Goal: Communication & Community: Answer question/provide support

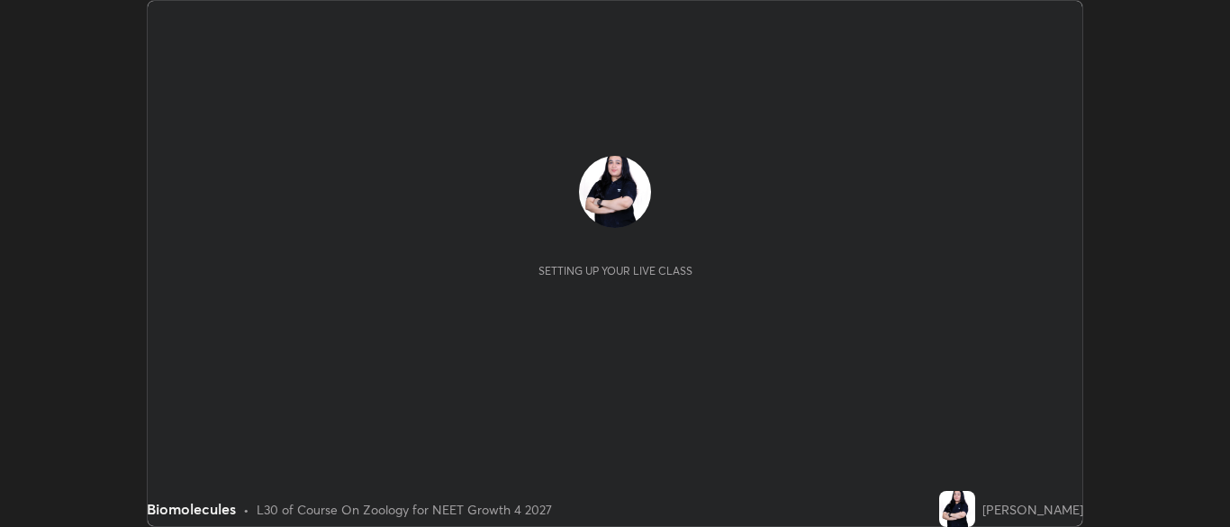
scroll to position [527, 1230]
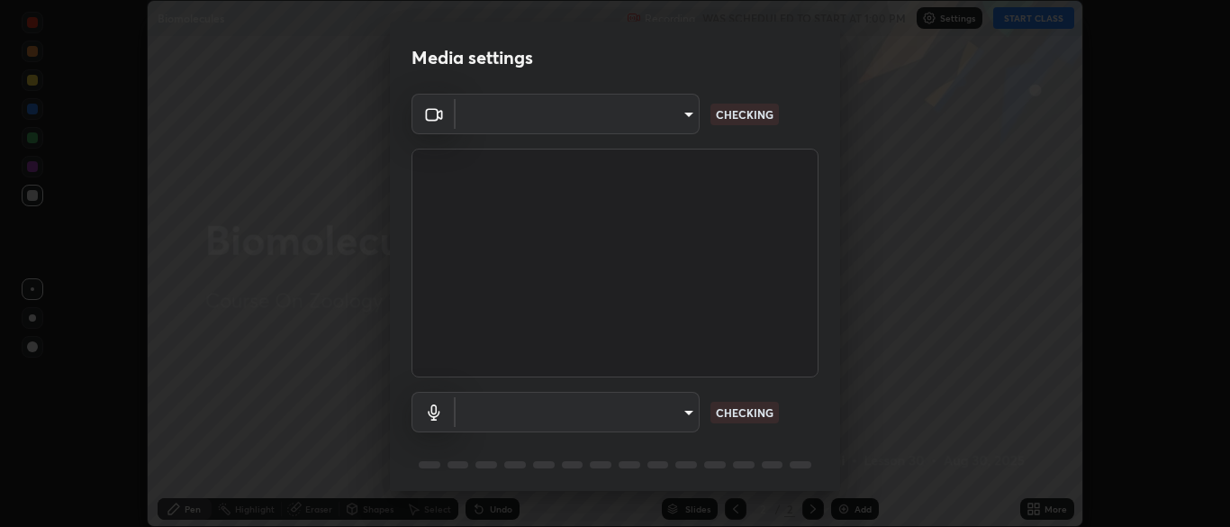
type input "7313fd45585aed834b6f1a7d948f9442f2d18b60722b63004f182b92f655e9b8"
type input "communications"
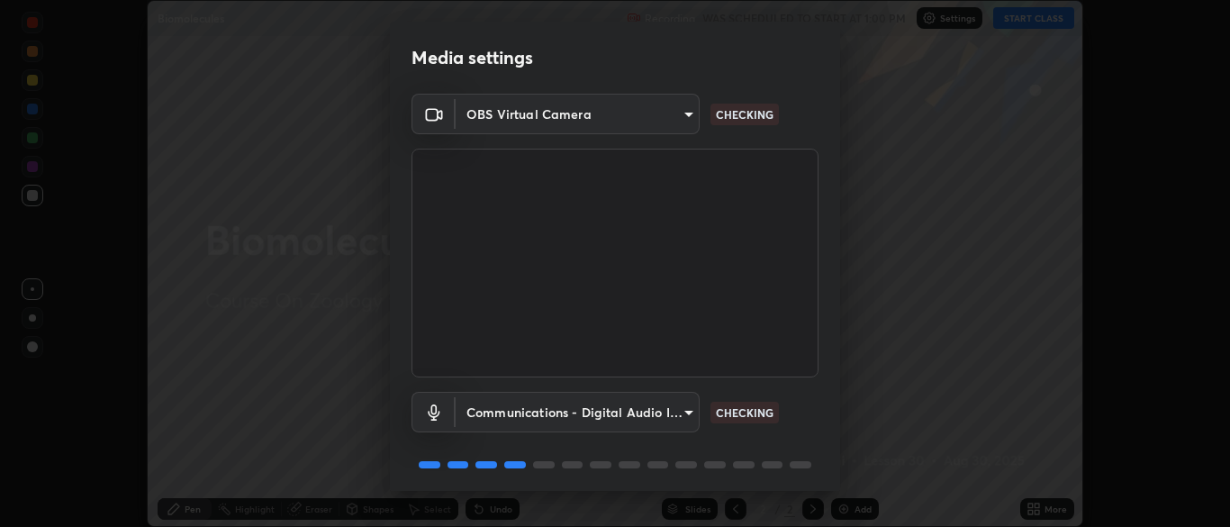
scroll to position [64, 0]
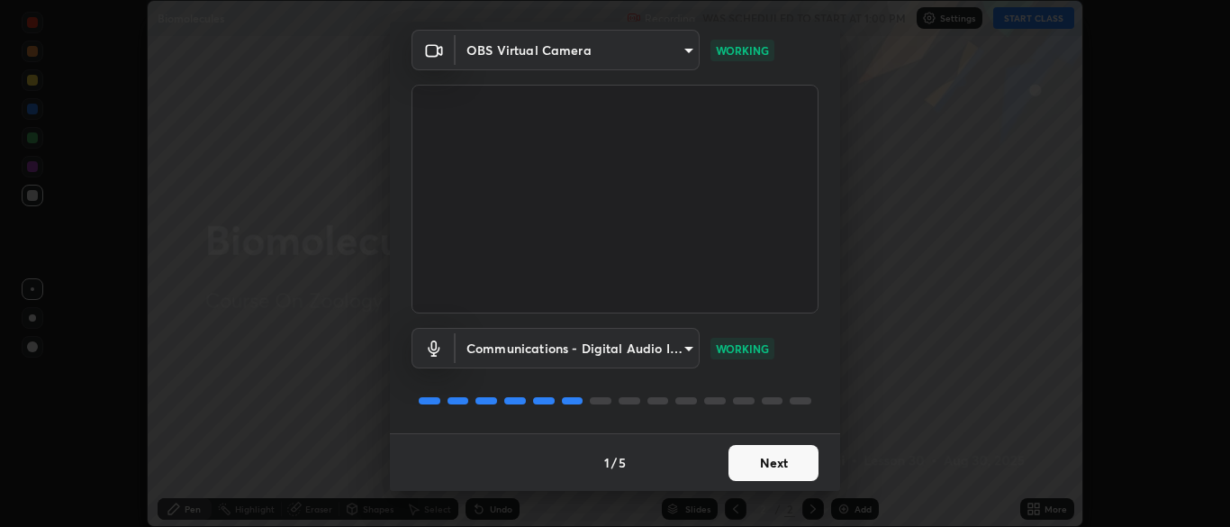
click at [766, 469] on button "Next" at bounding box center [773, 463] width 90 height 36
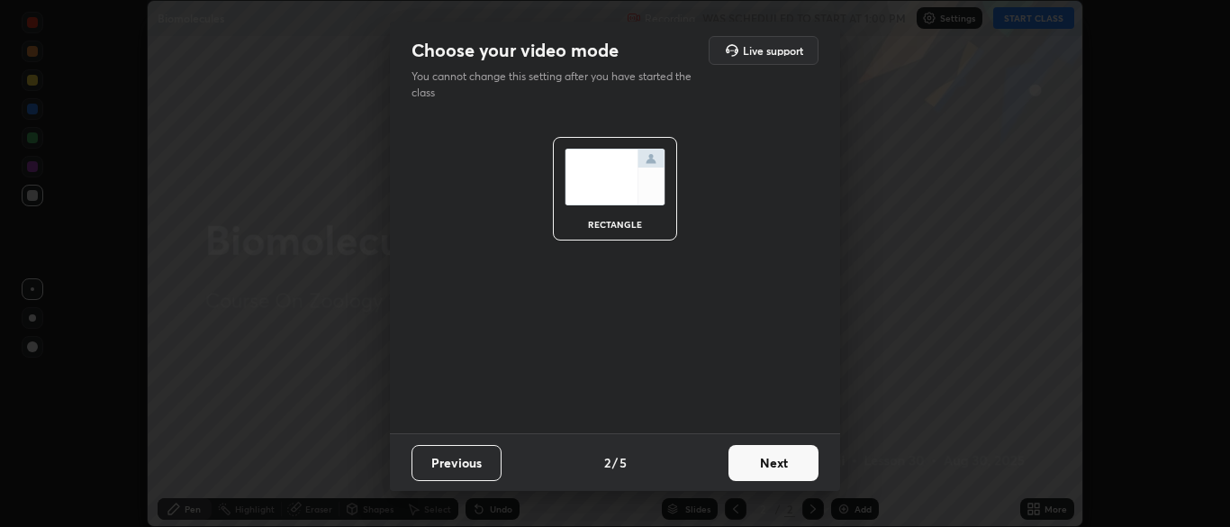
scroll to position [0, 0]
click at [781, 461] on button "Next" at bounding box center [773, 463] width 90 height 36
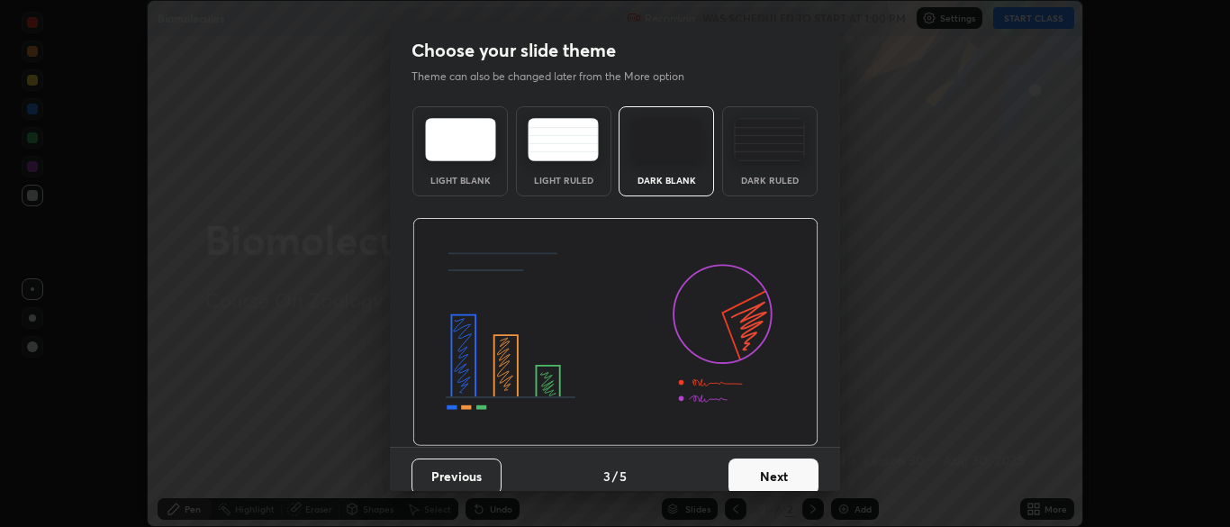
click at [777, 471] on button "Next" at bounding box center [773, 476] width 90 height 36
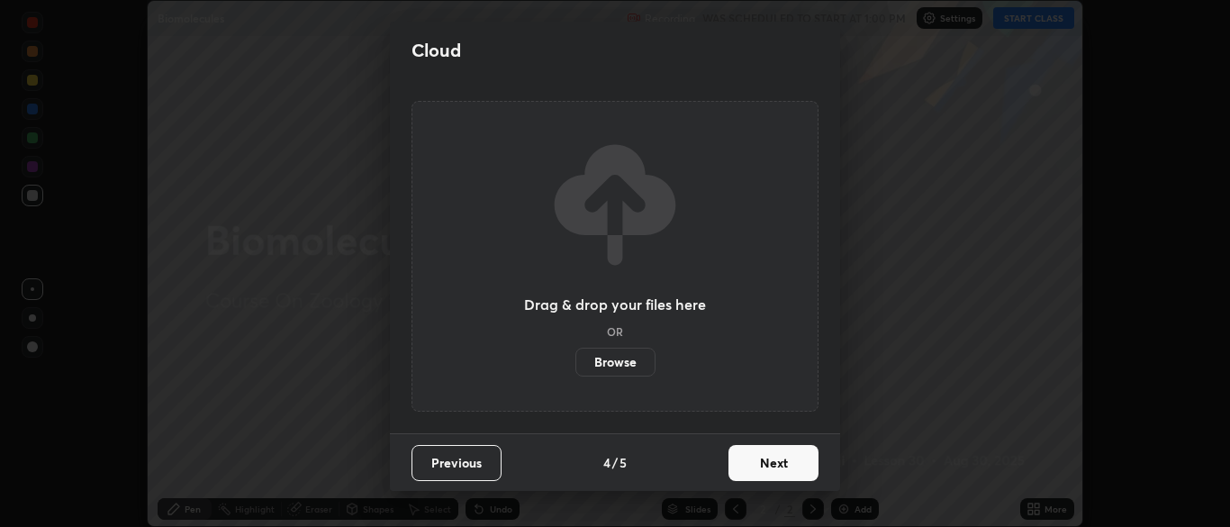
click at [784, 463] on button "Next" at bounding box center [773, 463] width 90 height 36
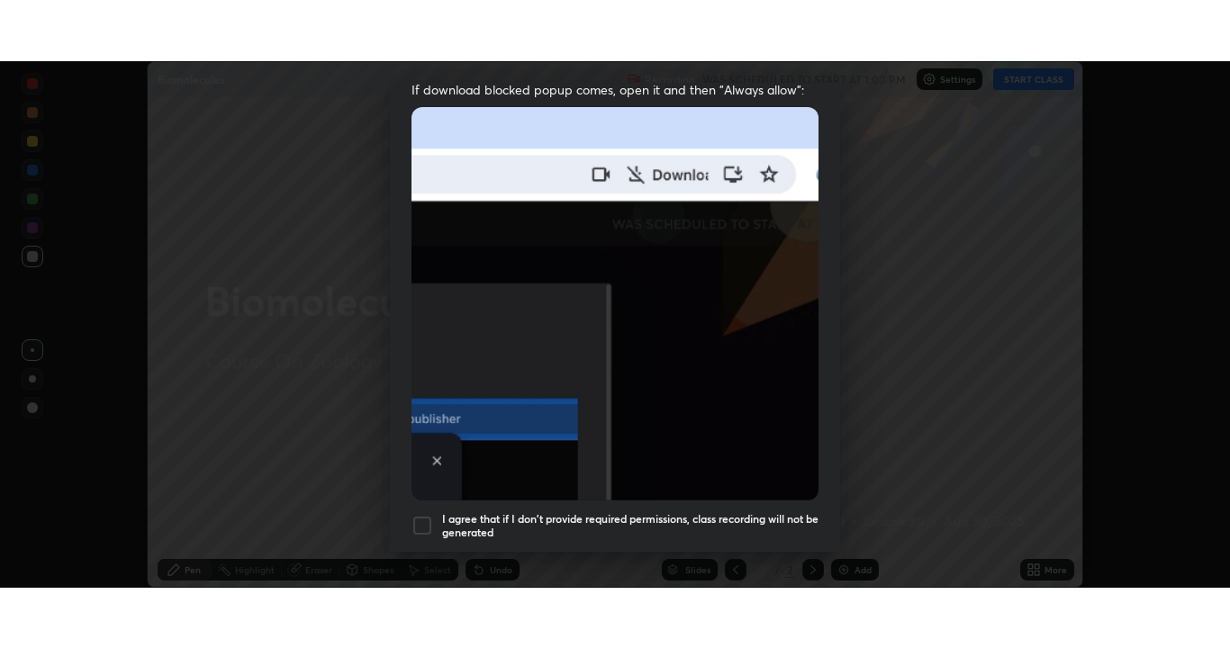
scroll to position [431, 0]
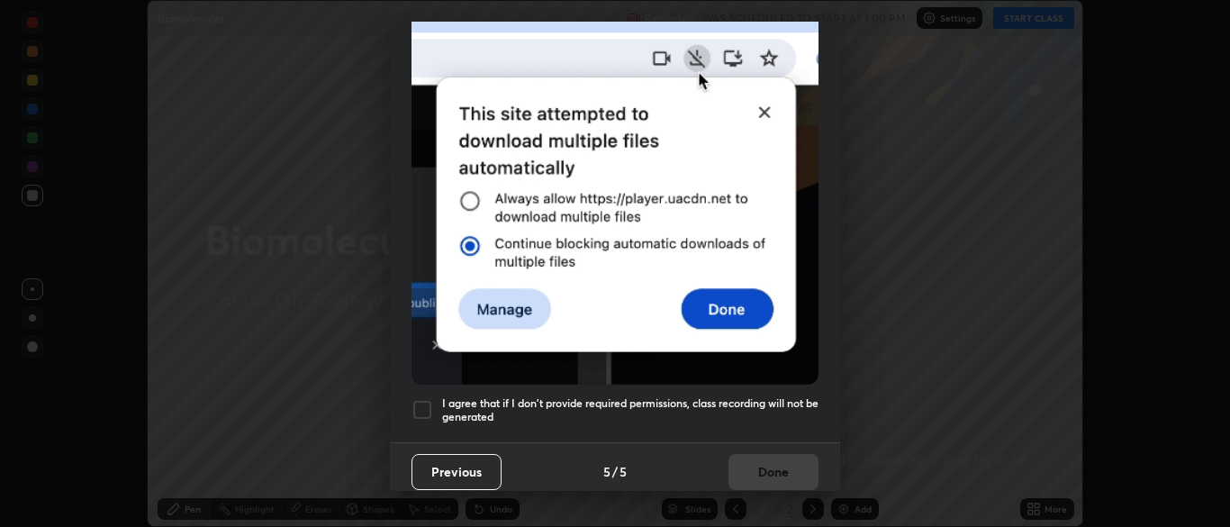
click at [427, 399] on div at bounding box center [423, 410] width 22 height 22
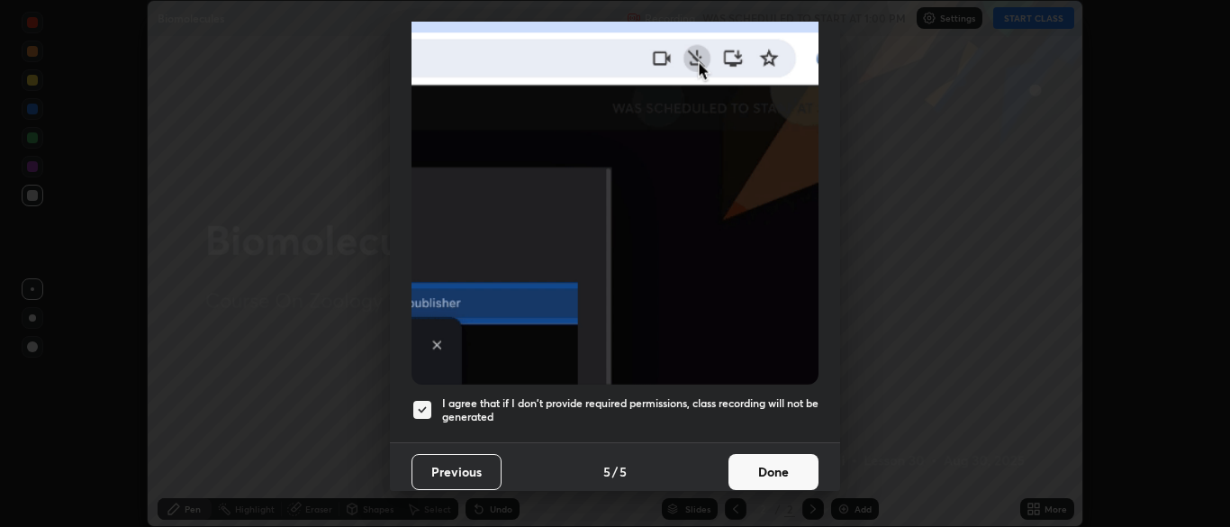
click at [764, 462] on button "Done" at bounding box center [773, 472] width 90 height 36
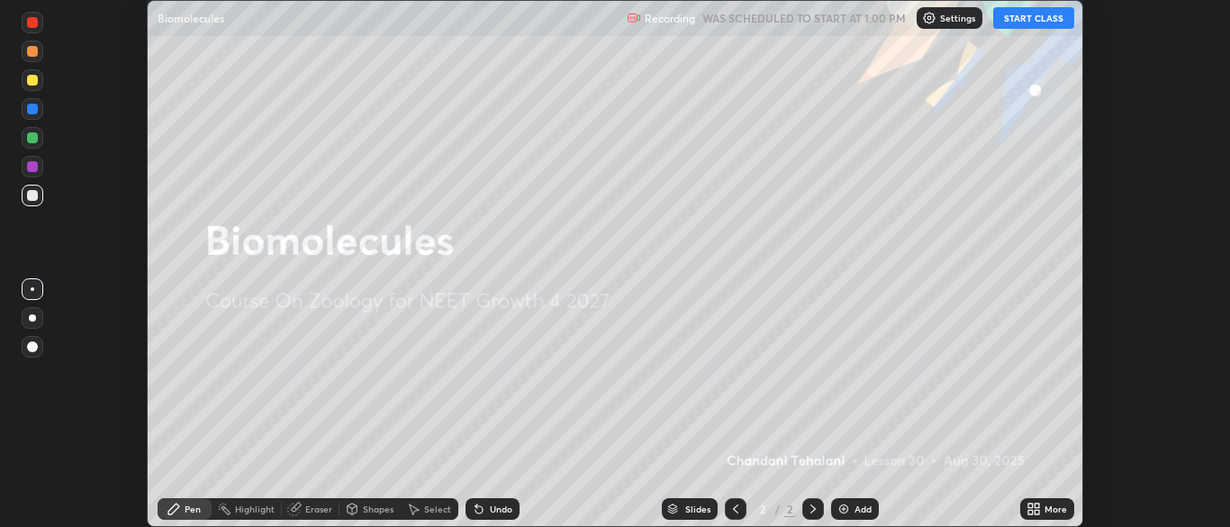
click at [1042, 18] on button "START CLASS" at bounding box center [1033, 18] width 81 height 22
click at [1047, 501] on div "More" at bounding box center [1047, 509] width 54 height 22
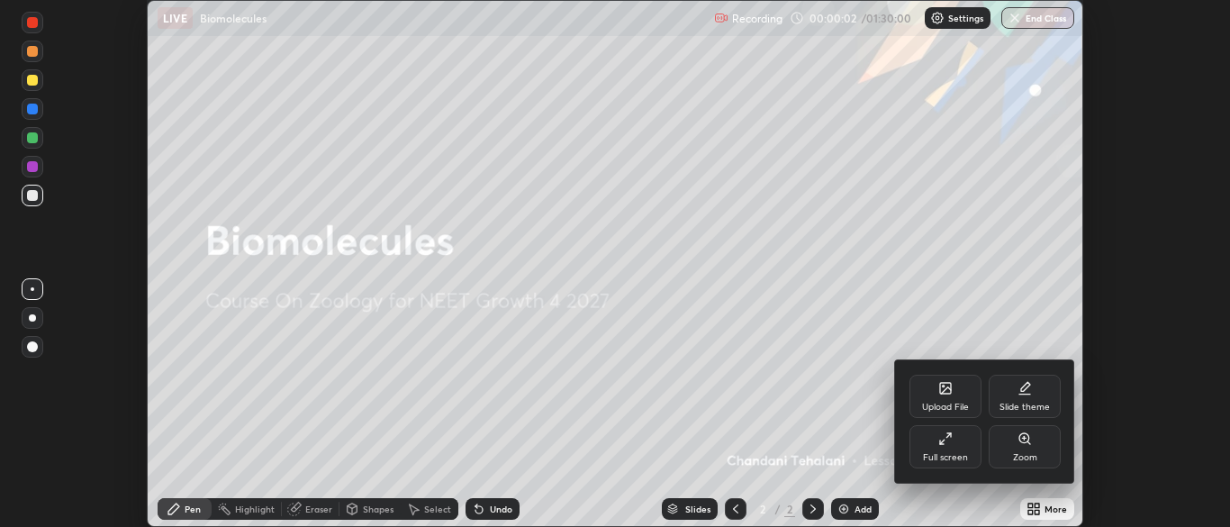
click at [953, 446] on div "Full screen" at bounding box center [945, 446] width 72 height 43
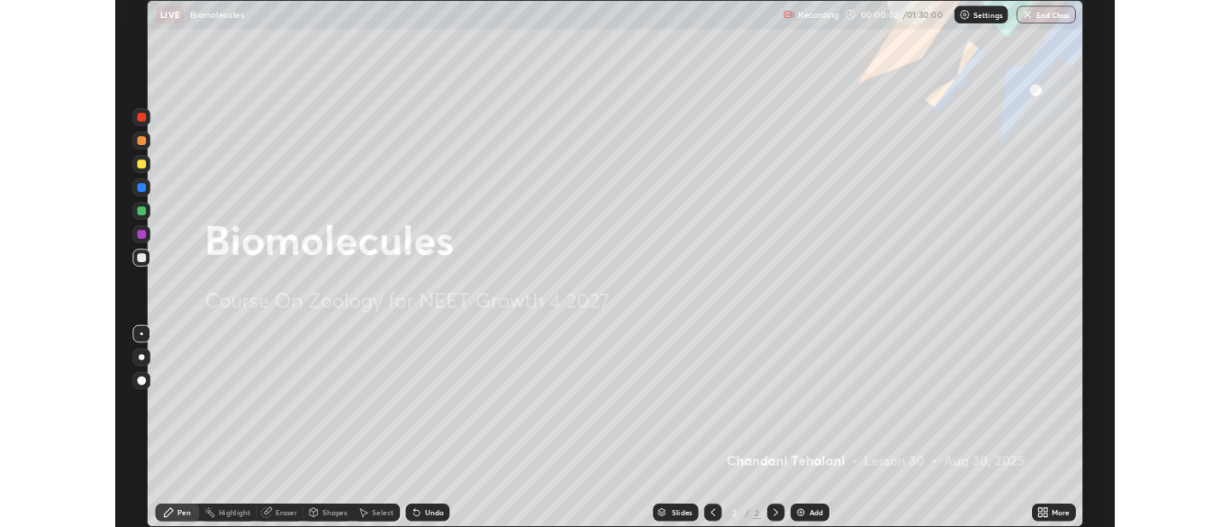
scroll to position [648, 1230]
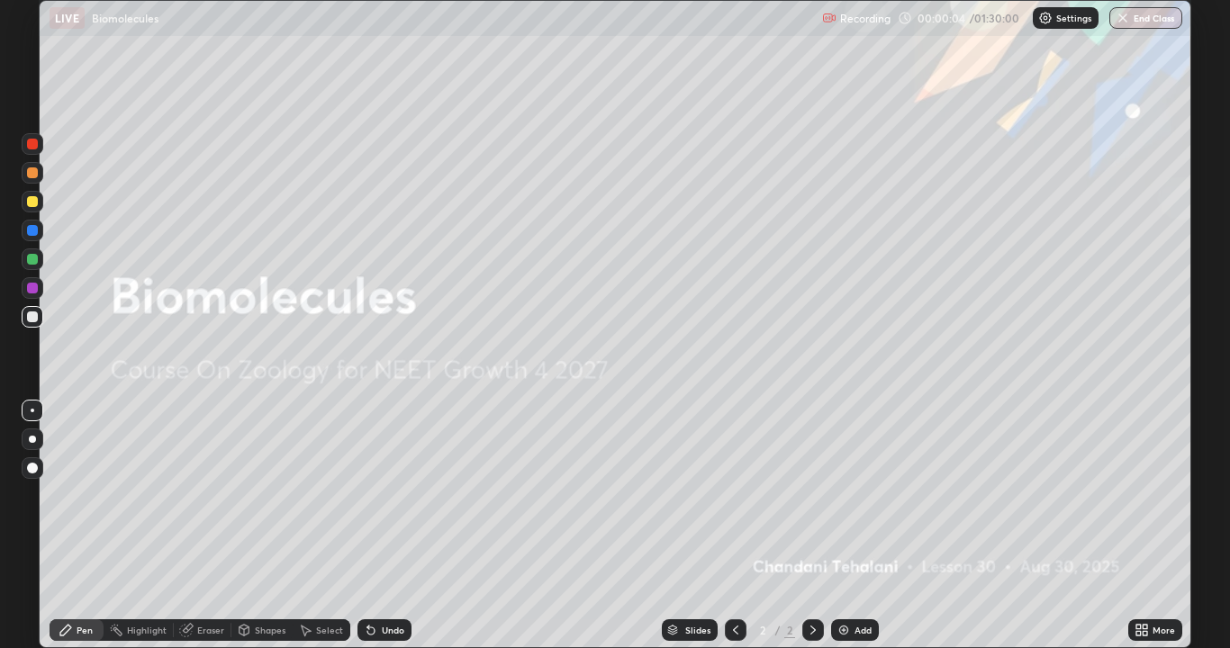
click at [1145, 526] on icon at bounding box center [1142, 630] width 14 height 14
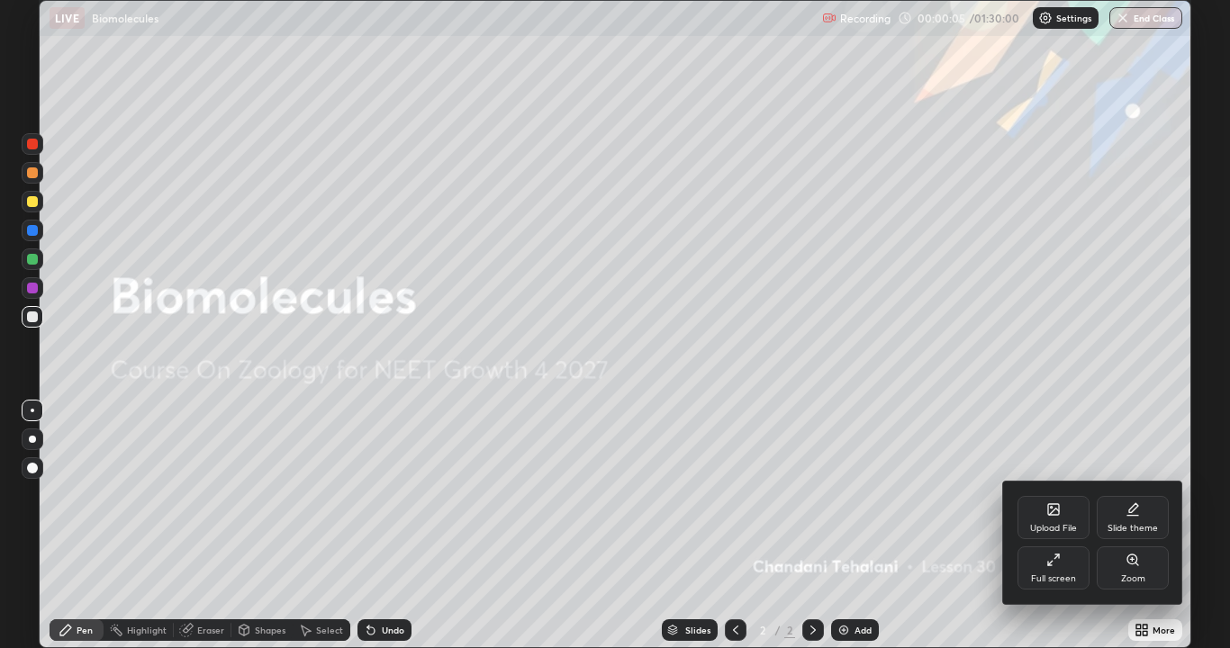
click at [1130, 520] on div "Slide theme" at bounding box center [1133, 517] width 72 height 43
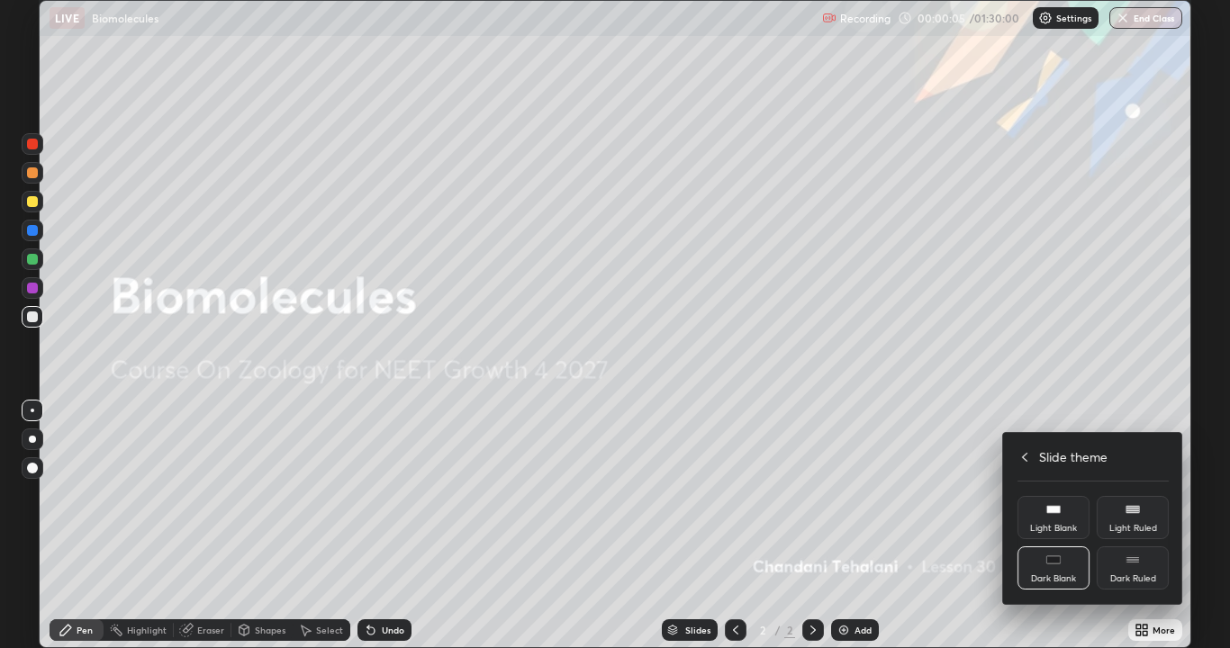
click at [1139, 526] on div "Dark Ruled" at bounding box center [1133, 578] width 46 height 9
click at [1025, 455] on icon at bounding box center [1024, 457] width 5 height 9
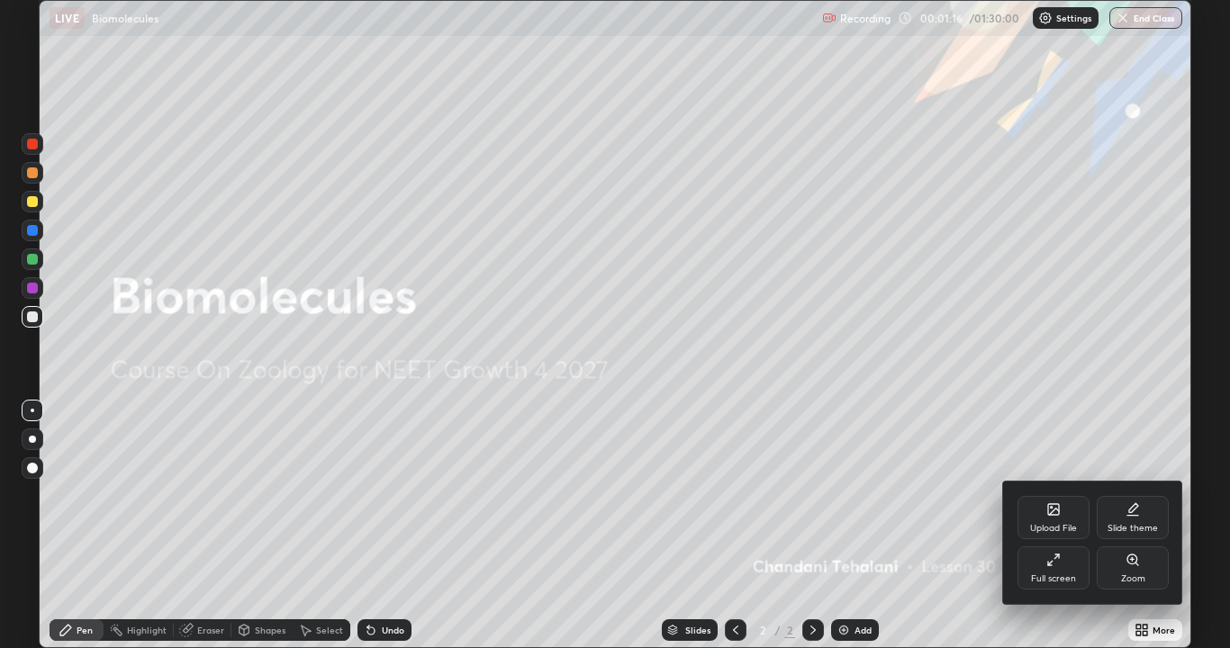
click at [850, 526] on div at bounding box center [615, 324] width 1230 height 648
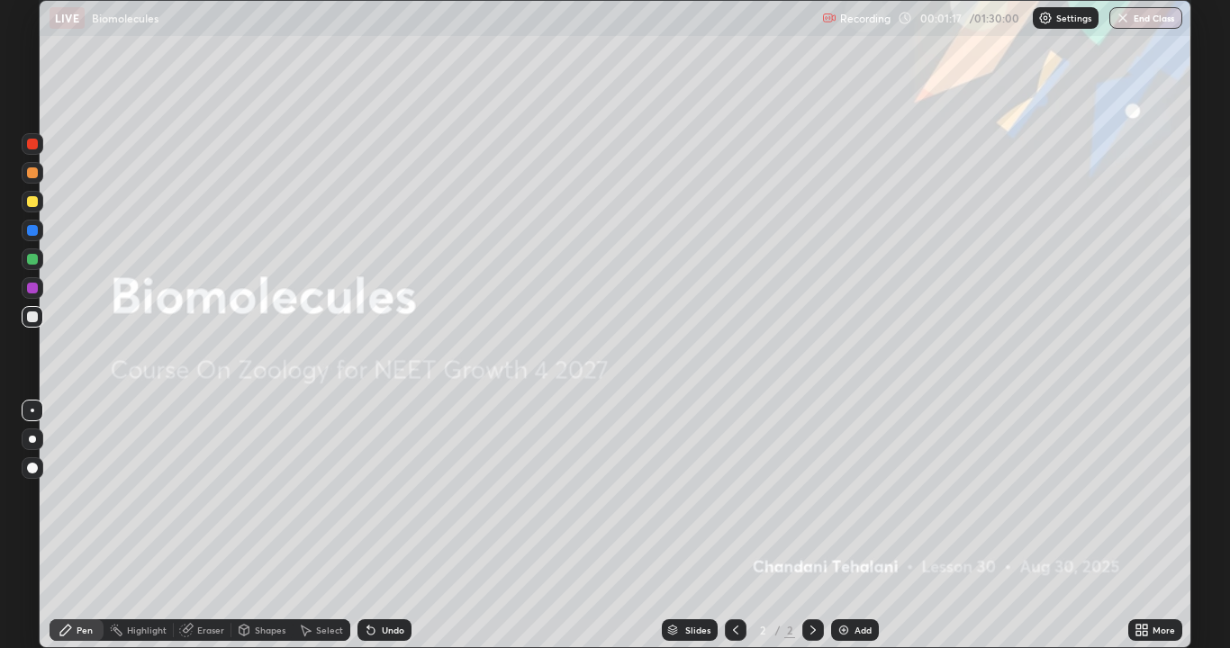
click at [837, 526] on img at bounding box center [844, 630] width 14 height 14
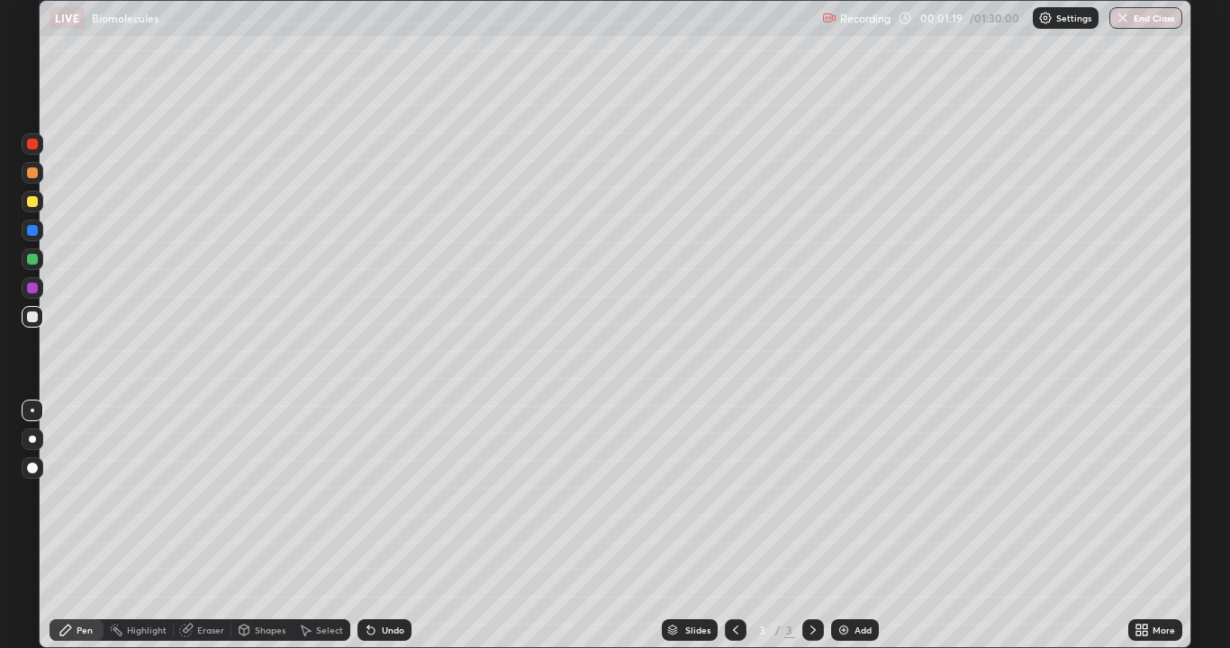
click at [32, 320] on div at bounding box center [32, 317] width 11 height 11
click at [37, 366] on div "Erase all" at bounding box center [32, 324] width 43 height 576
click at [38, 438] on div at bounding box center [33, 440] width 22 height 22
click at [387, 526] on div "Undo" at bounding box center [393, 630] width 23 height 9
click at [386, 526] on div "Undo" at bounding box center [393, 630] width 23 height 9
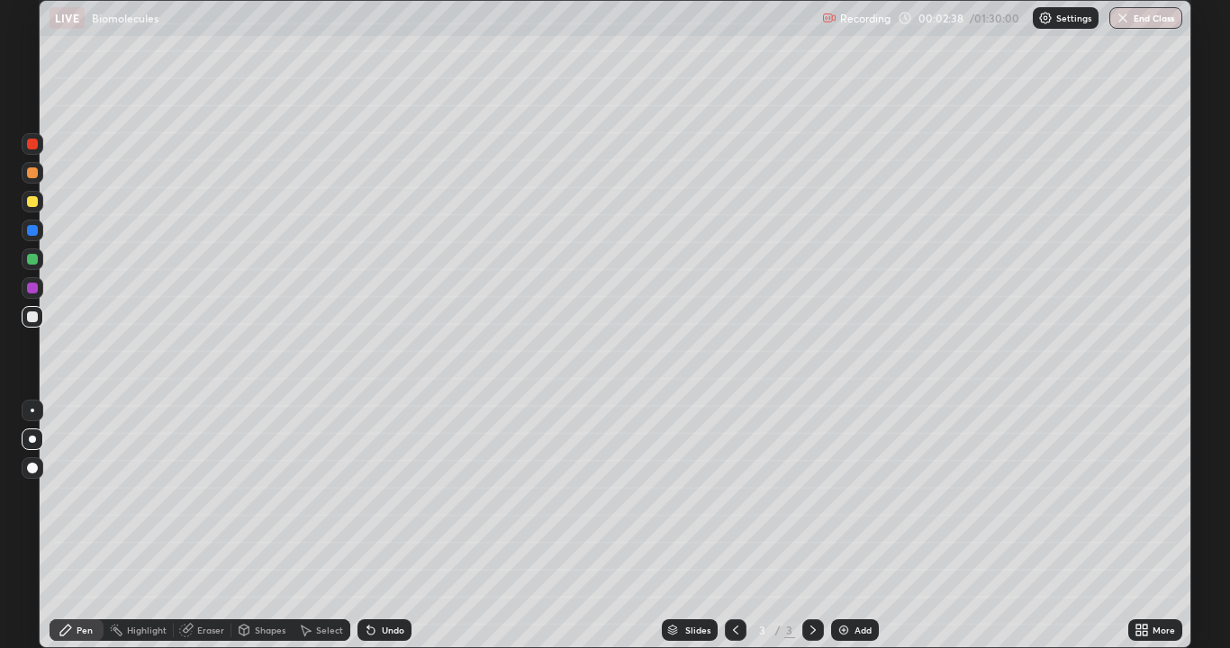
click at [387, 526] on div "Undo" at bounding box center [393, 630] width 23 height 9
click at [386, 526] on div "Undo" at bounding box center [393, 630] width 23 height 9
click at [384, 526] on div "Undo" at bounding box center [393, 630] width 23 height 9
click at [383, 526] on div "Undo" at bounding box center [393, 630] width 23 height 9
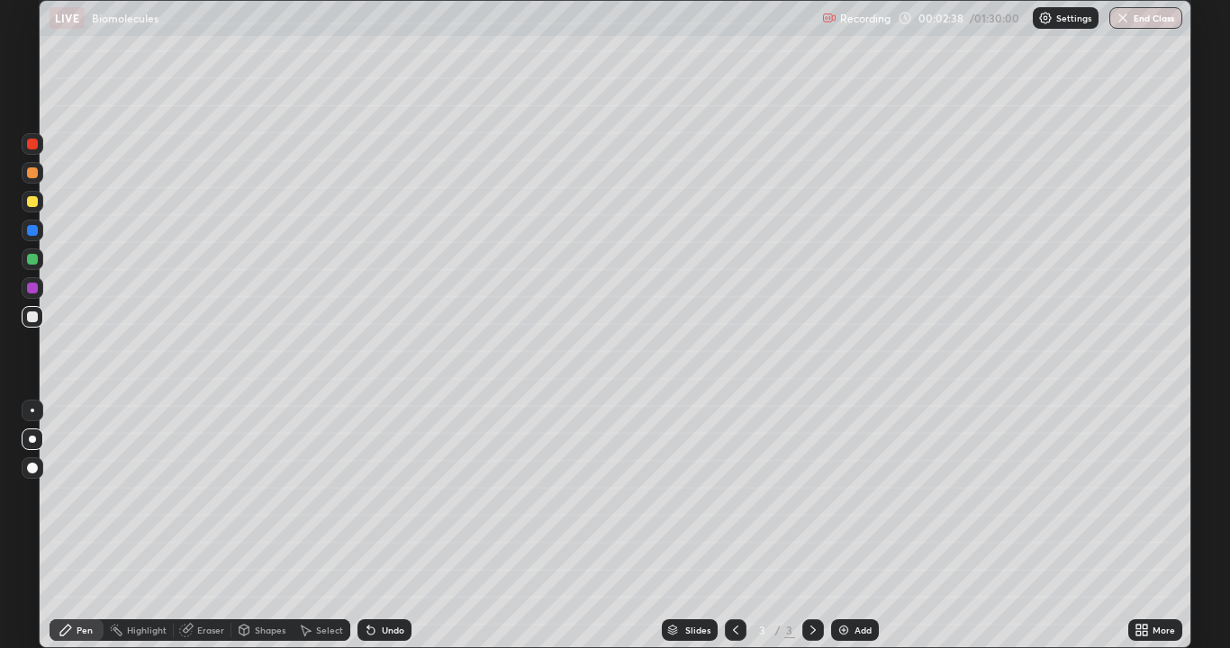
click at [382, 526] on div "Undo" at bounding box center [393, 630] width 23 height 9
click at [383, 526] on div "Undo" at bounding box center [393, 630] width 23 height 9
click at [383, 526] on div "Undo" at bounding box center [384, 631] width 54 height 22
click at [382, 526] on div "Undo" at bounding box center [384, 631] width 54 height 22
click at [378, 526] on div "Undo" at bounding box center [384, 631] width 54 height 22
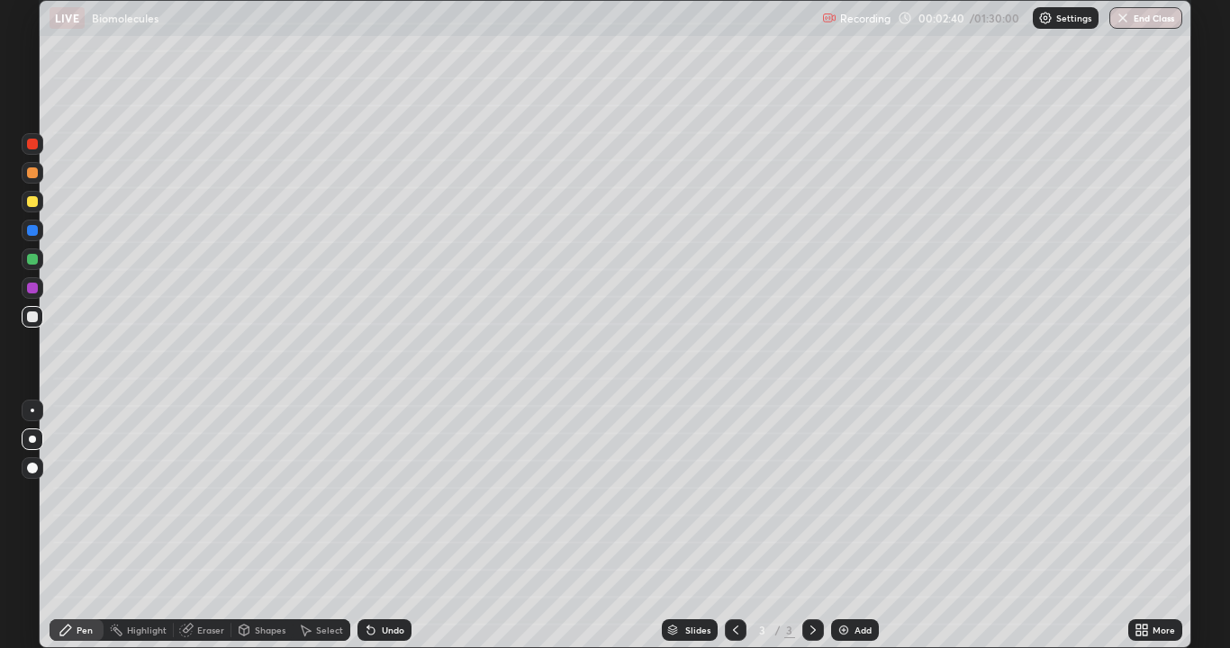
click at [372, 526] on div "Undo" at bounding box center [380, 630] width 61 height 36
click at [366, 526] on div "Undo" at bounding box center [380, 630] width 61 height 36
click at [843, 526] on img at bounding box center [844, 630] width 14 height 14
click at [30, 318] on div at bounding box center [32, 317] width 11 height 11
click at [30, 320] on div at bounding box center [32, 317] width 11 height 11
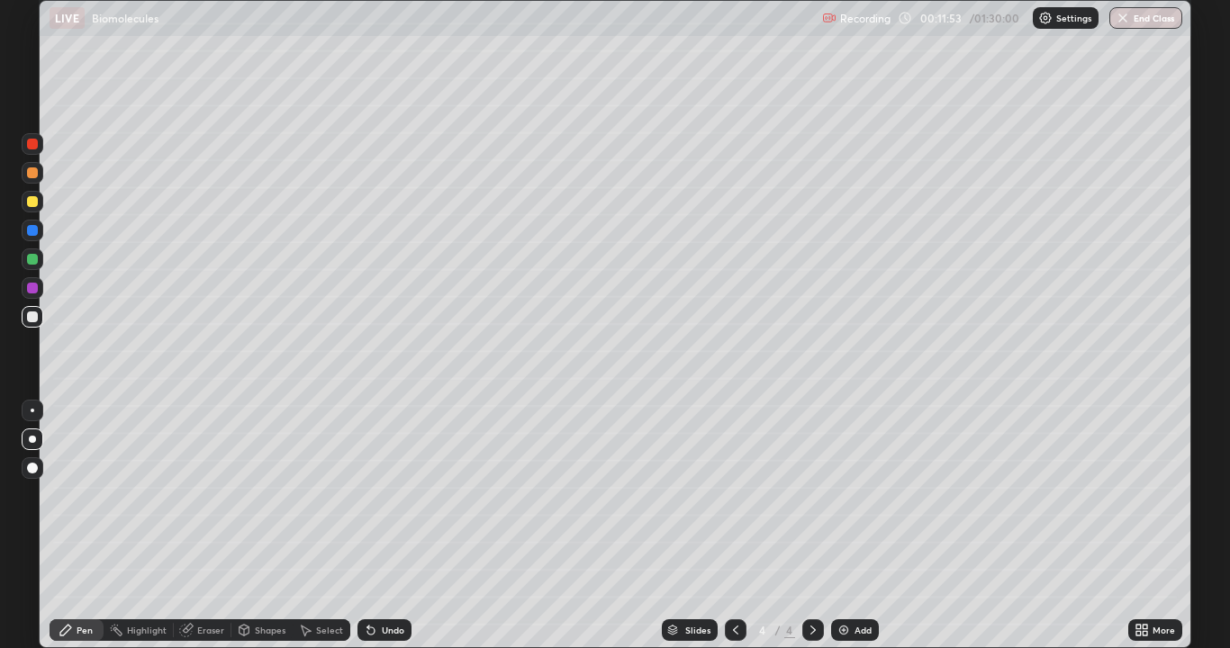
click at [384, 526] on div "Undo" at bounding box center [393, 630] width 23 height 9
click at [837, 526] on img at bounding box center [844, 630] width 14 height 14
click at [32, 439] on div at bounding box center [32, 439] width 7 height 7
click at [31, 319] on div at bounding box center [32, 317] width 11 height 11
click at [37, 319] on div at bounding box center [32, 317] width 11 height 11
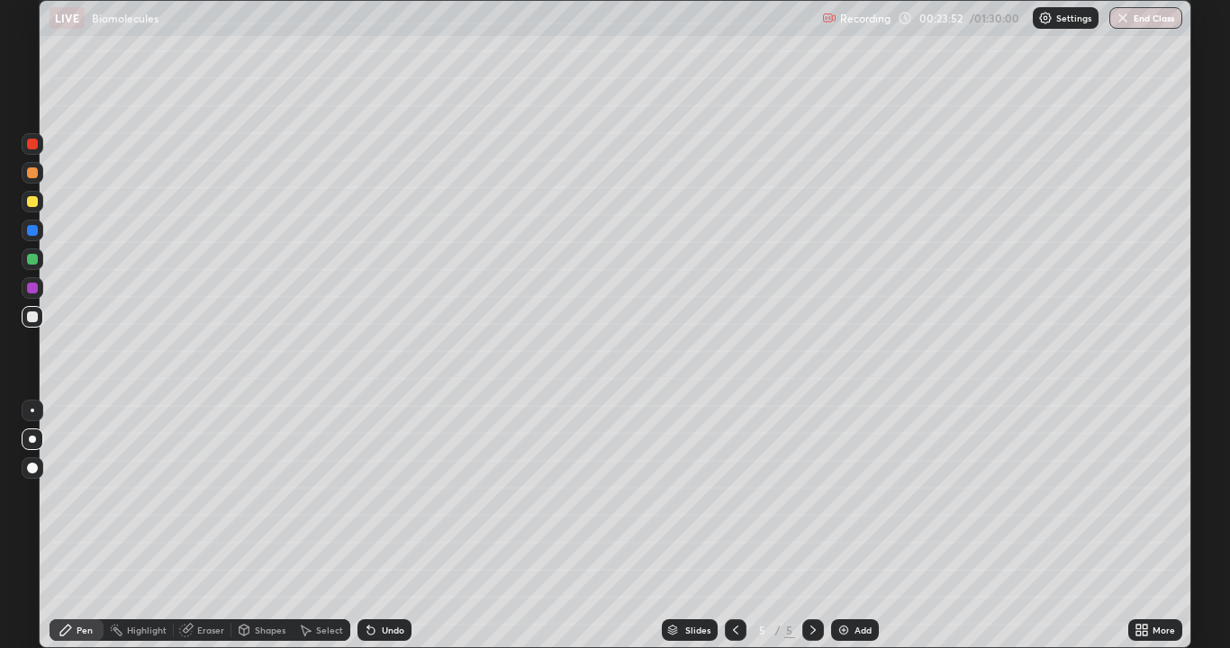
click at [34, 321] on div at bounding box center [32, 317] width 11 height 11
click at [32, 318] on div at bounding box center [32, 317] width 11 height 11
click at [33, 320] on div at bounding box center [32, 317] width 11 height 11
click at [382, 526] on div "Undo" at bounding box center [393, 630] width 23 height 9
click at [388, 526] on div "Undo" at bounding box center [393, 630] width 23 height 9
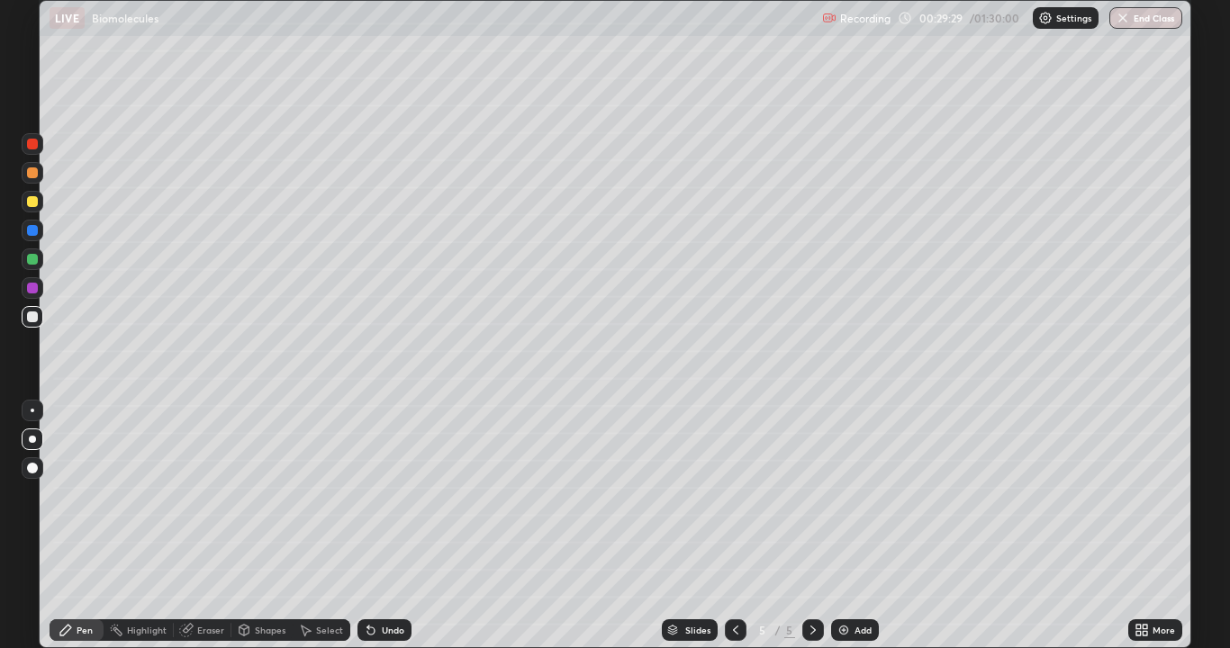
click at [205, 526] on div "Eraser" at bounding box center [210, 630] width 27 height 9
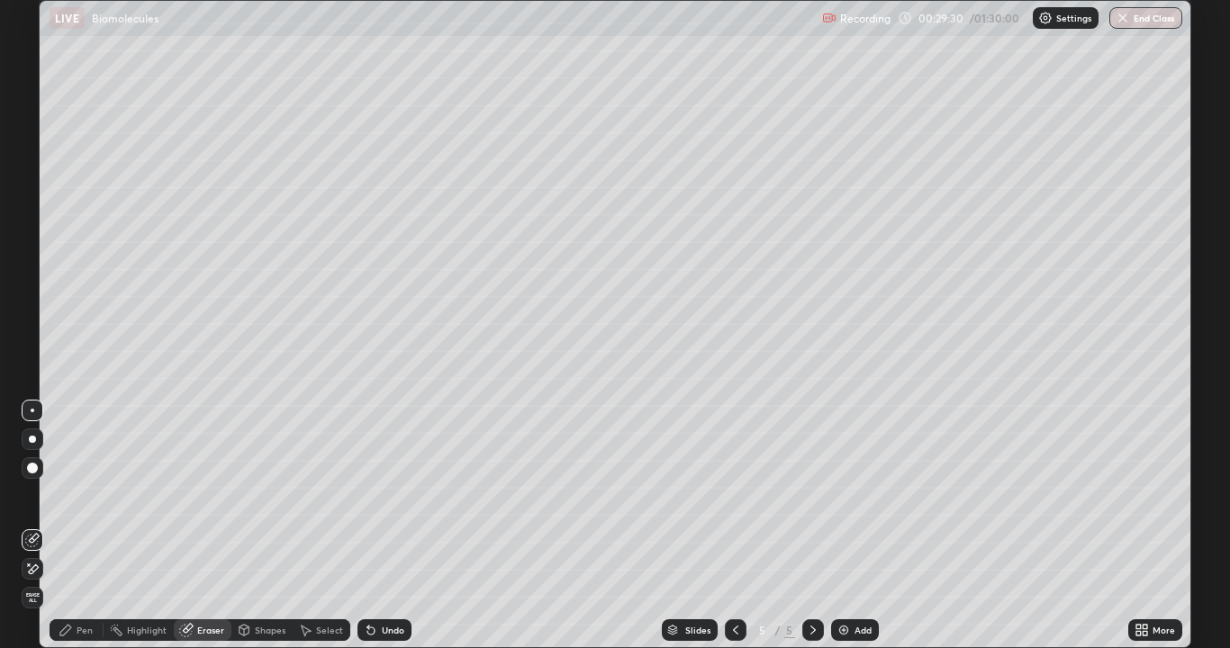
click at [194, 526] on div "Eraser" at bounding box center [203, 631] width 58 height 22
click at [79, 526] on div "Pen" at bounding box center [85, 630] width 16 height 9
click at [81, 526] on div "Pen" at bounding box center [85, 630] width 16 height 9
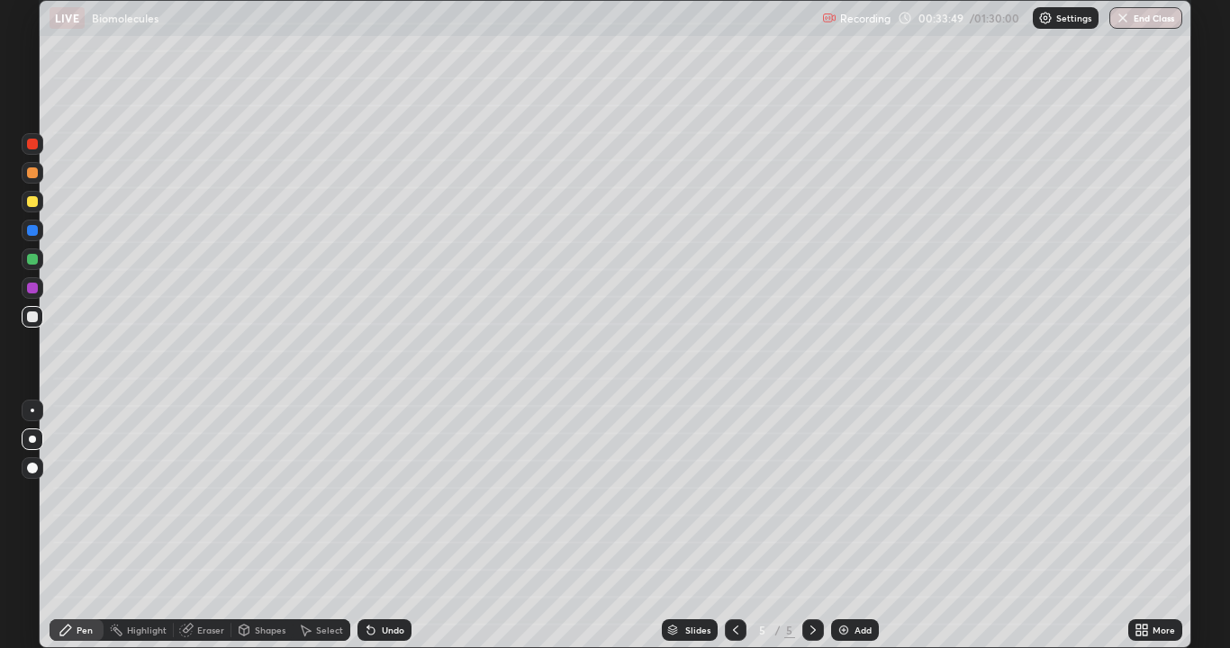
click at [842, 526] on img at bounding box center [844, 630] width 14 height 14
click at [843, 526] on img at bounding box center [844, 630] width 14 height 14
click at [24, 320] on div at bounding box center [33, 317] width 22 height 22
click at [23, 323] on div at bounding box center [33, 317] width 22 height 22
click at [34, 322] on div at bounding box center [33, 317] width 22 height 22
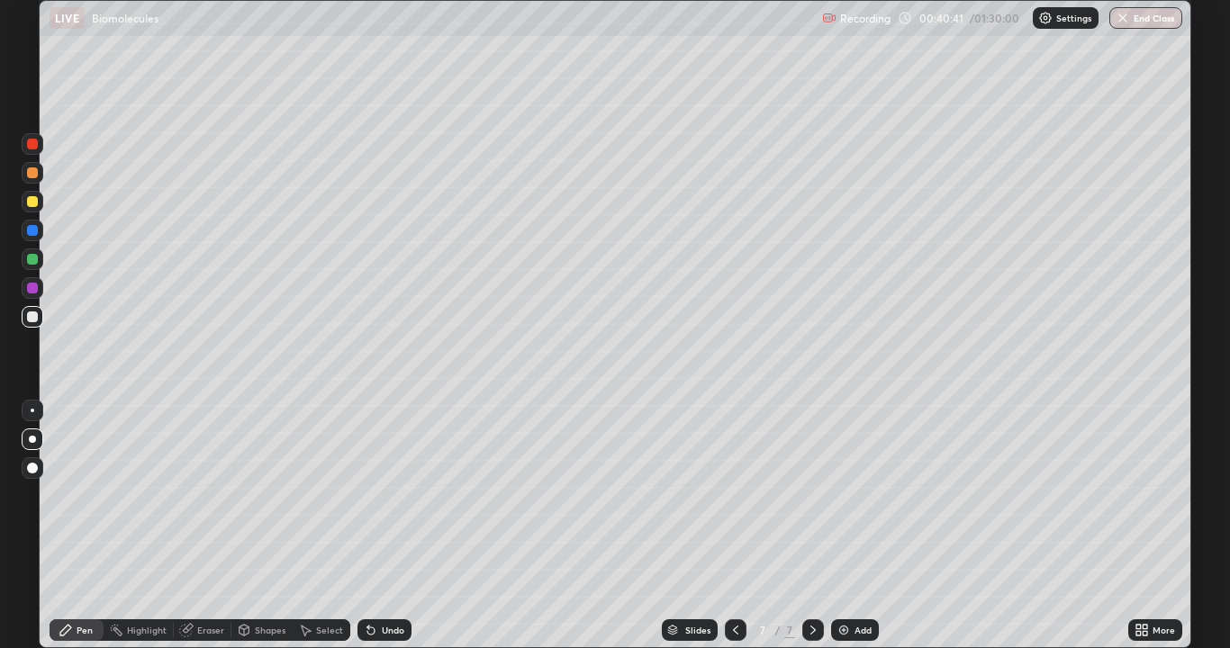
click at [33, 172] on div at bounding box center [32, 172] width 11 height 11
click at [262, 526] on div "Shapes" at bounding box center [270, 630] width 31 height 9
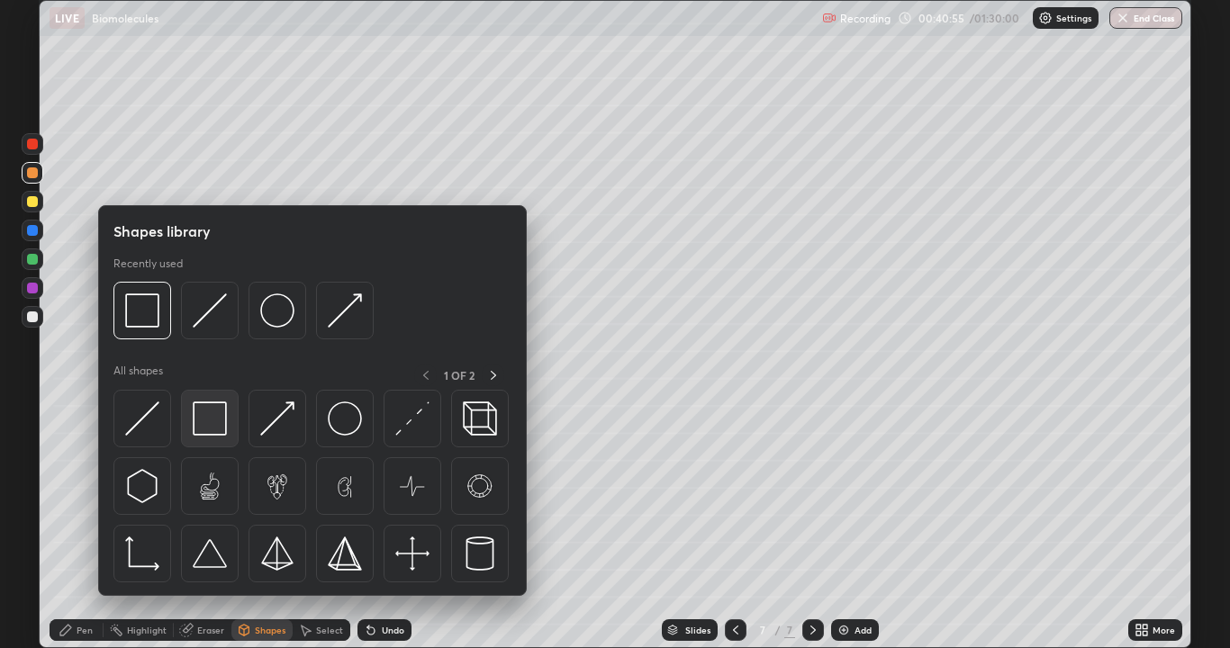
click at [219, 427] on img at bounding box center [210, 419] width 34 height 34
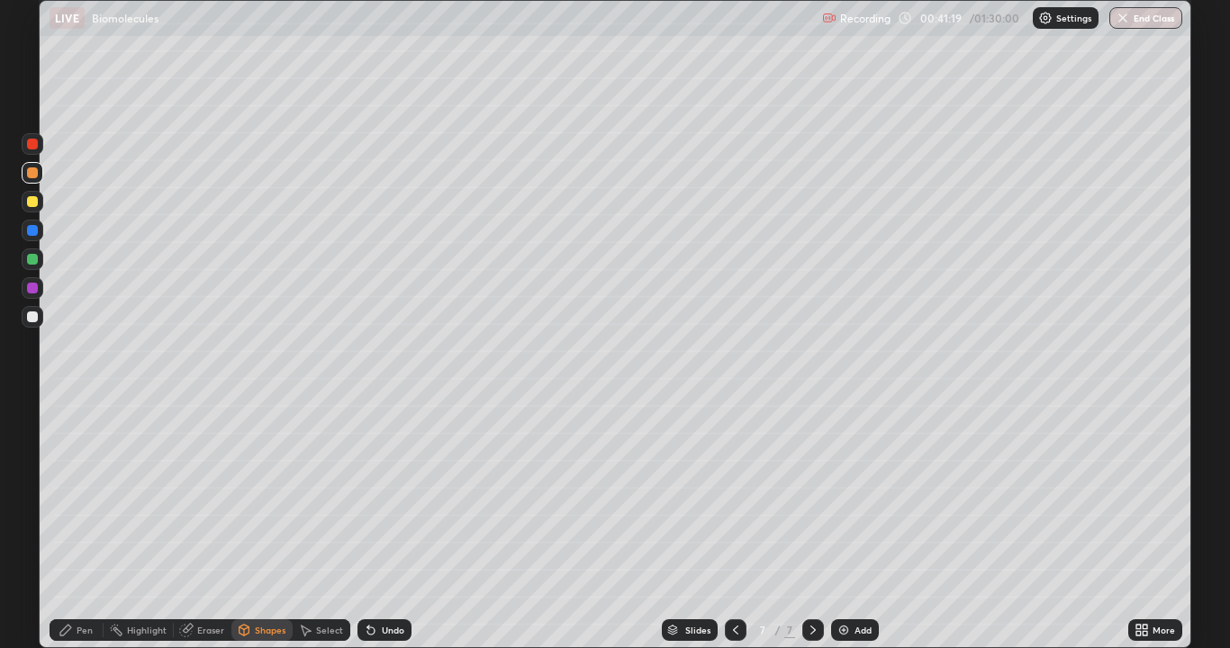
click at [251, 526] on div "Shapes" at bounding box center [261, 631] width 61 height 22
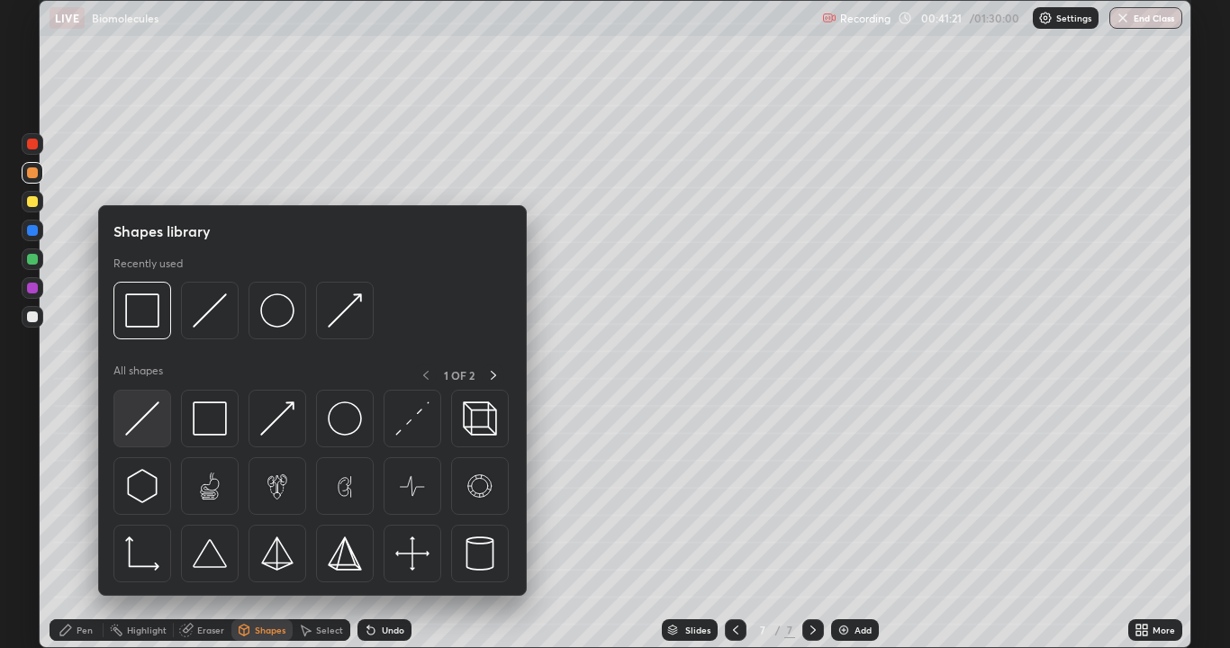
click at [148, 421] on img at bounding box center [142, 419] width 34 height 34
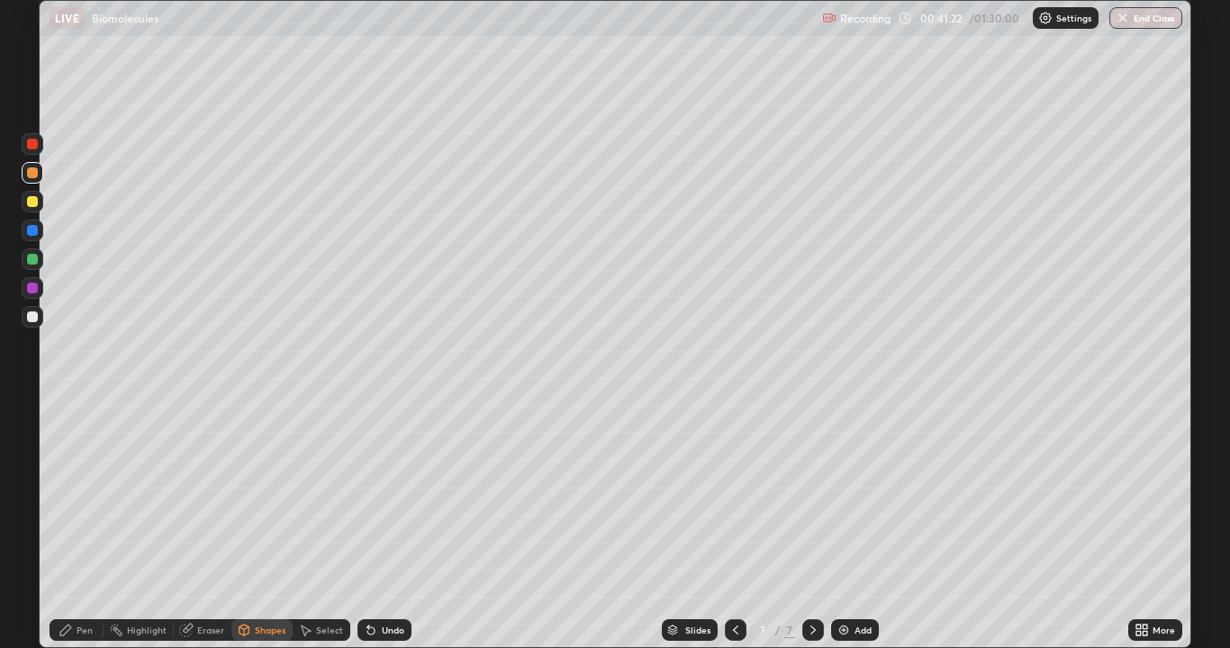
click at [29, 319] on div at bounding box center [32, 317] width 11 height 11
click at [75, 526] on div "Pen" at bounding box center [77, 631] width 54 height 22
click at [32, 210] on div at bounding box center [33, 202] width 22 height 22
click at [31, 206] on div at bounding box center [32, 201] width 11 height 11
click at [30, 319] on div at bounding box center [32, 317] width 11 height 11
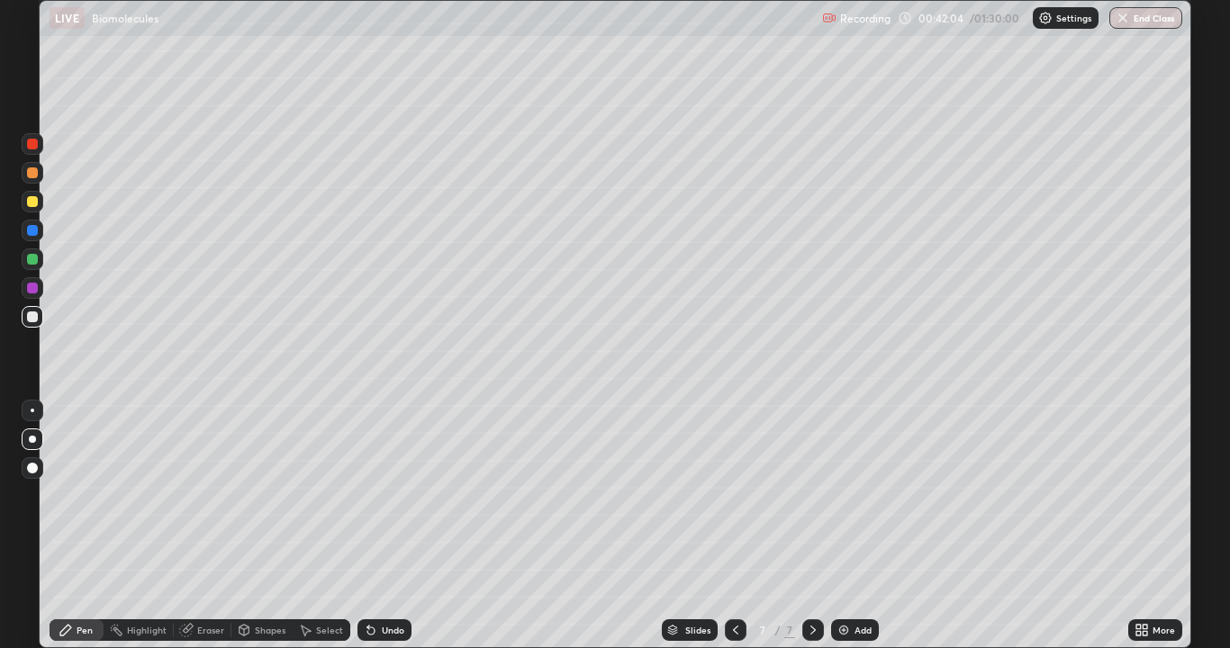
click at [28, 319] on div at bounding box center [32, 317] width 11 height 11
click at [191, 526] on icon at bounding box center [186, 630] width 14 height 14
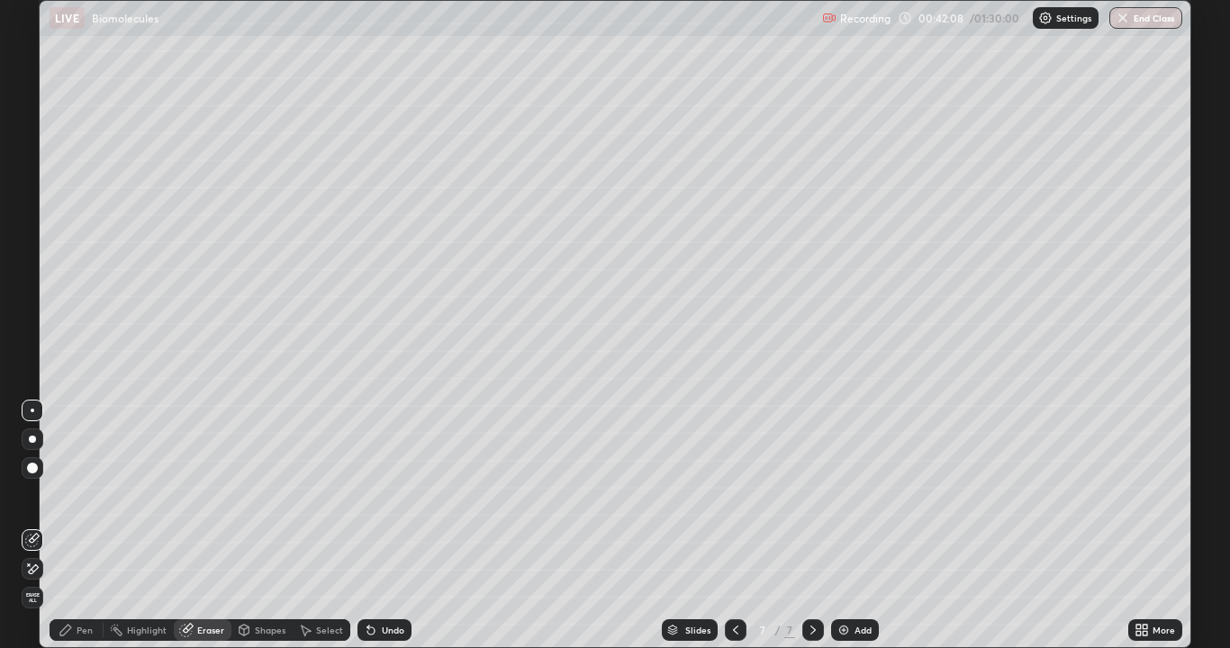
click at [141, 526] on div "Highlight" at bounding box center [147, 630] width 40 height 9
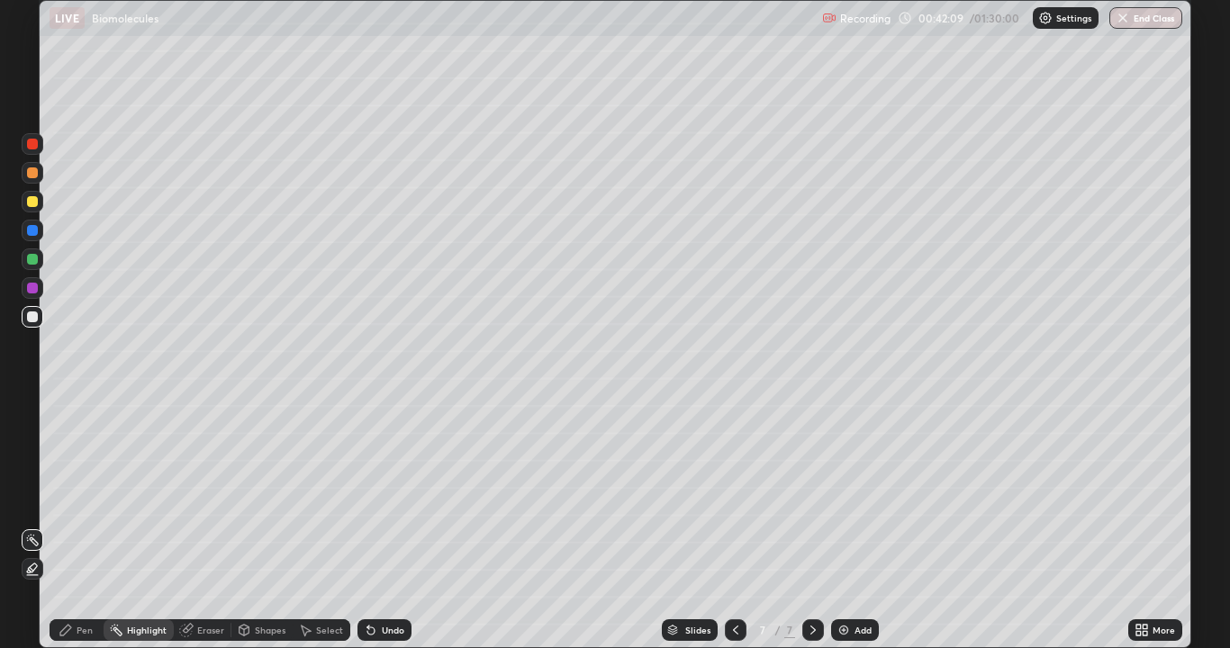
click at [252, 526] on div "Shapes" at bounding box center [261, 631] width 61 height 22
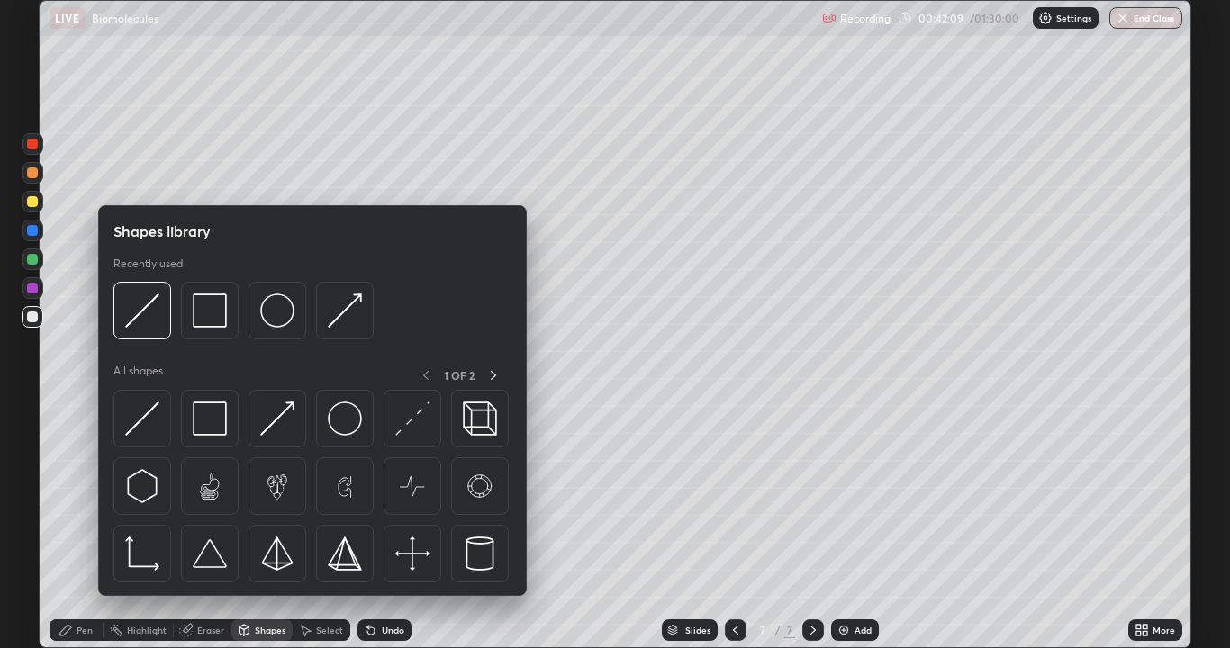
click at [255, 526] on div "Shapes" at bounding box center [270, 630] width 31 height 9
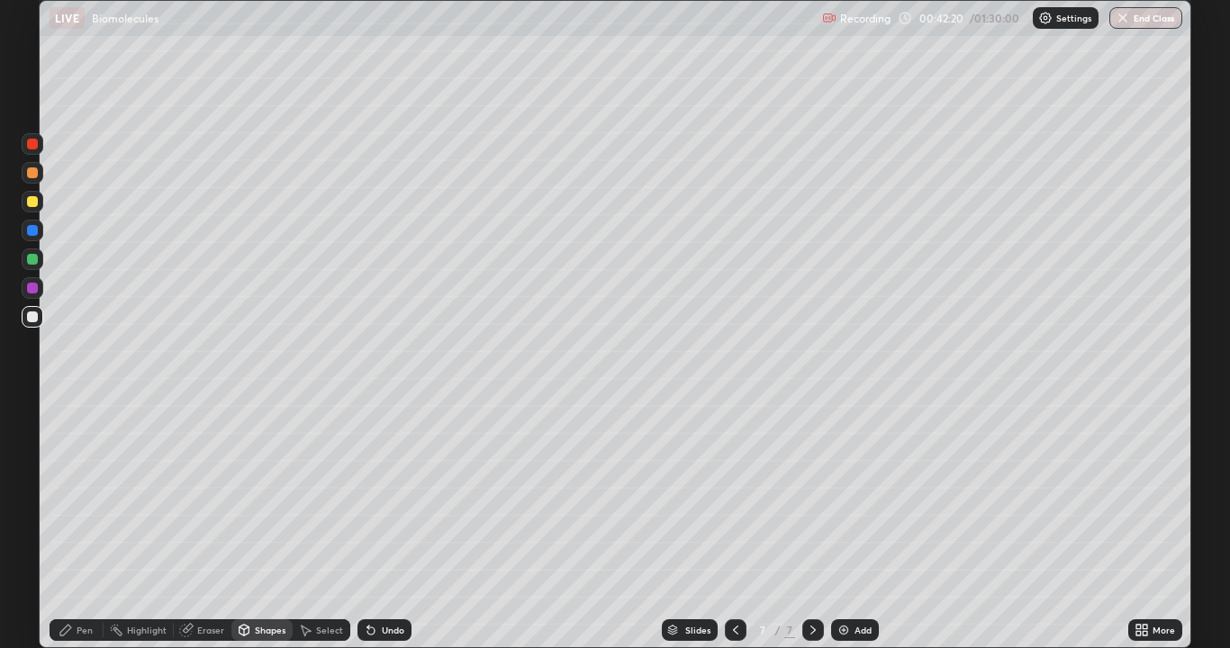
click at [256, 526] on div "Shapes" at bounding box center [270, 630] width 31 height 9
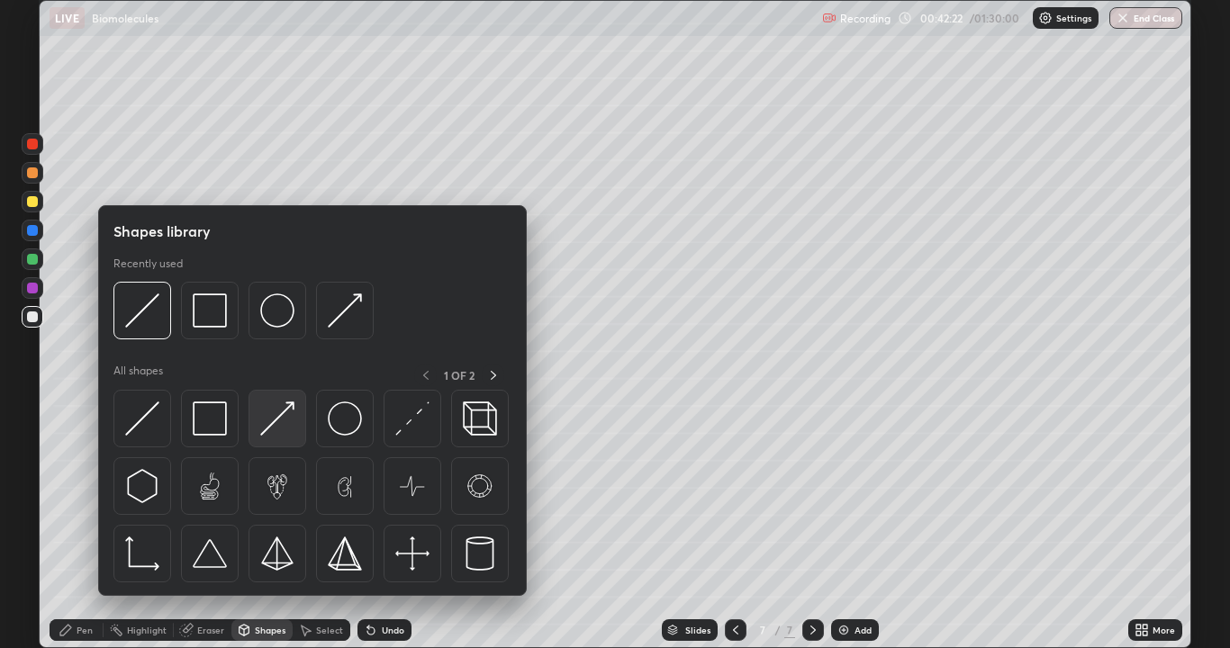
click at [277, 434] on img at bounding box center [277, 419] width 34 height 34
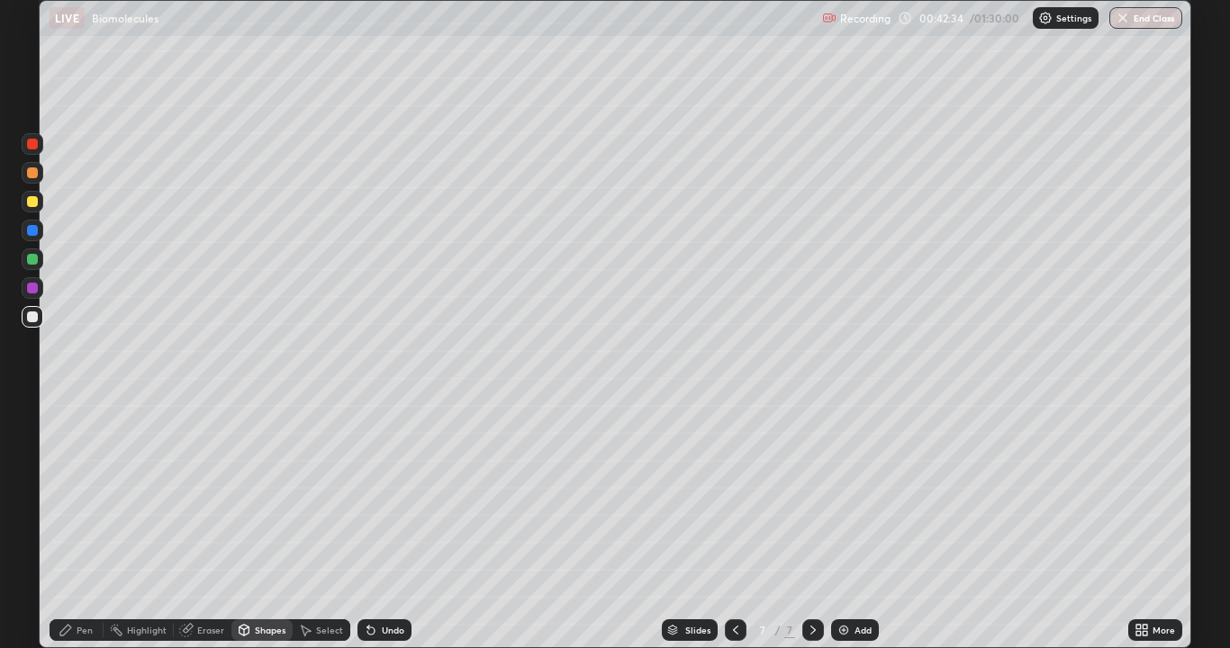
click at [28, 205] on div at bounding box center [32, 201] width 11 height 11
click at [30, 203] on div at bounding box center [32, 201] width 11 height 11
click at [392, 526] on div "Undo" at bounding box center [393, 630] width 23 height 9
click at [388, 526] on div "Undo" at bounding box center [393, 630] width 23 height 9
click at [77, 526] on div "Pen" at bounding box center [85, 630] width 16 height 9
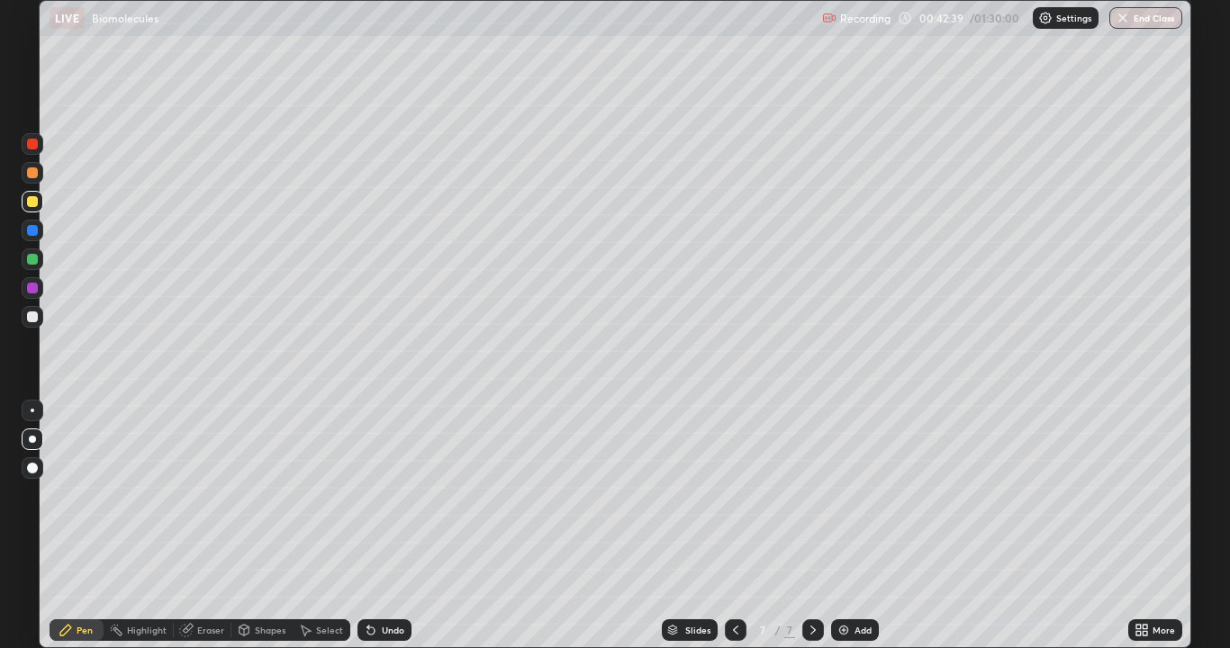
click at [75, 526] on div "Pen" at bounding box center [77, 631] width 54 height 22
click at [34, 320] on div at bounding box center [32, 317] width 11 height 11
click at [30, 260] on div at bounding box center [32, 259] width 11 height 11
click at [31, 261] on div at bounding box center [32, 259] width 11 height 11
click at [143, 526] on div "Highlight" at bounding box center [147, 630] width 40 height 9
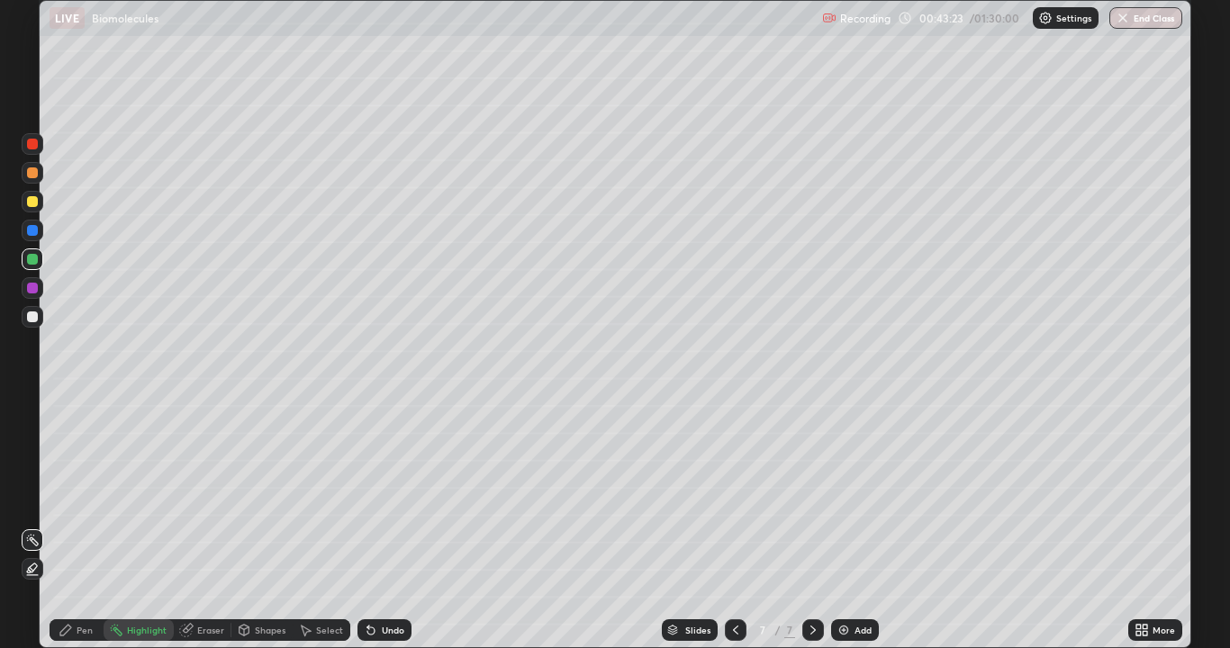
click at [32, 316] on div at bounding box center [32, 317] width 11 height 11
click at [128, 526] on div "Highlight" at bounding box center [147, 630] width 40 height 9
click at [131, 526] on div "Highlight" at bounding box center [147, 630] width 40 height 9
click at [135, 526] on div "Highlight" at bounding box center [147, 630] width 40 height 9
click at [258, 526] on div "Shapes" at bounding box center [270, 630] width 31 height 9
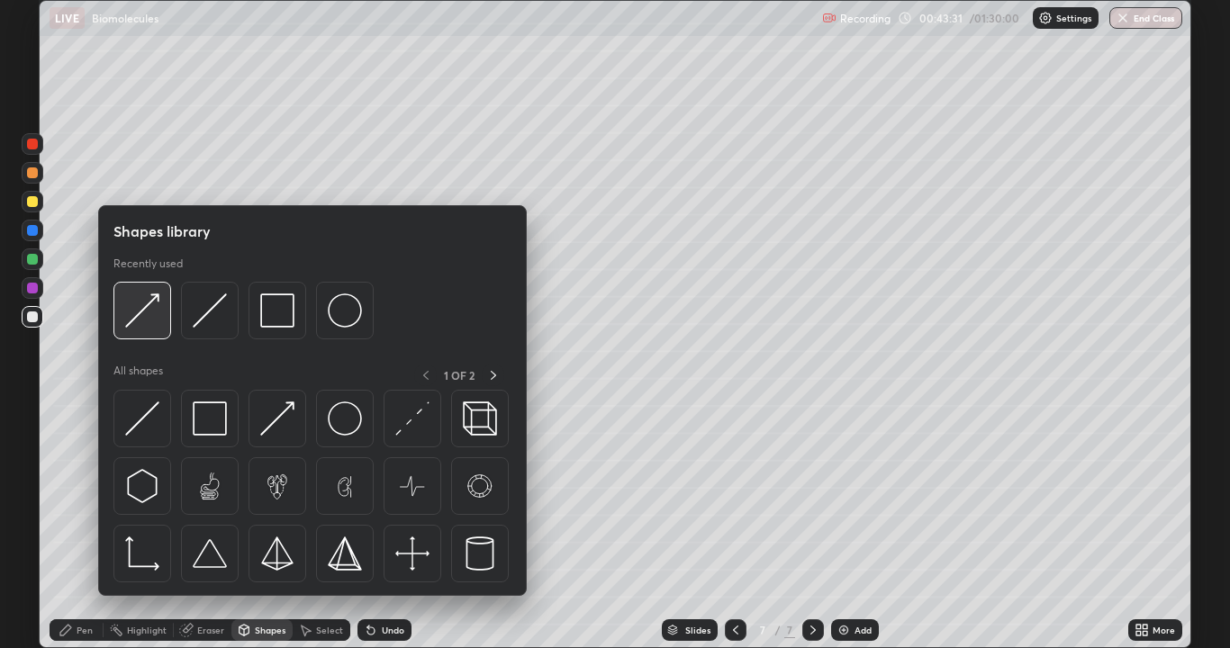
click at [146, 321] on img at bounding box center [142, 311] width 34 height 34
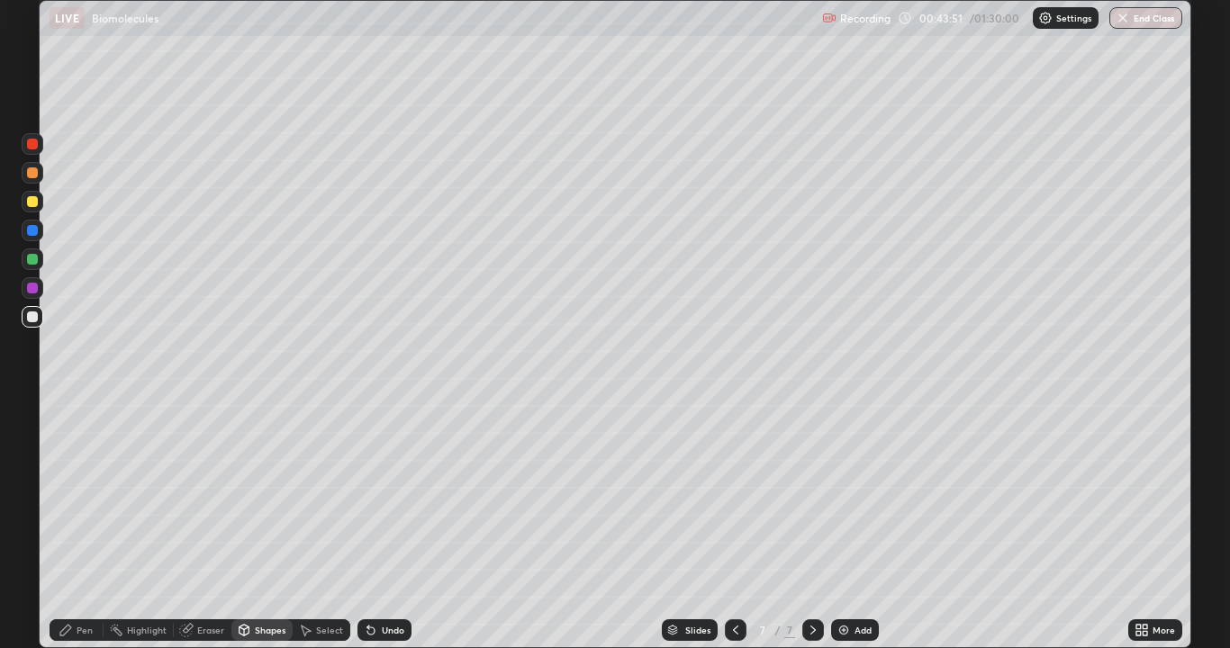
click at [25, 205] on div at bounding box center [33, 202] width 22 height 22
click at [382, 526] on div "Undo" at bounding box center [393, 630] width 23 height 9
click at [65, 526] on icon at bounding box center [66, 630] width 14 height 14
click at [66, 526] on icon at bounding box center [65, 630] width 11 height 11
click at [29, 321] on div at bounding box center [32, 317] width 11 height 11
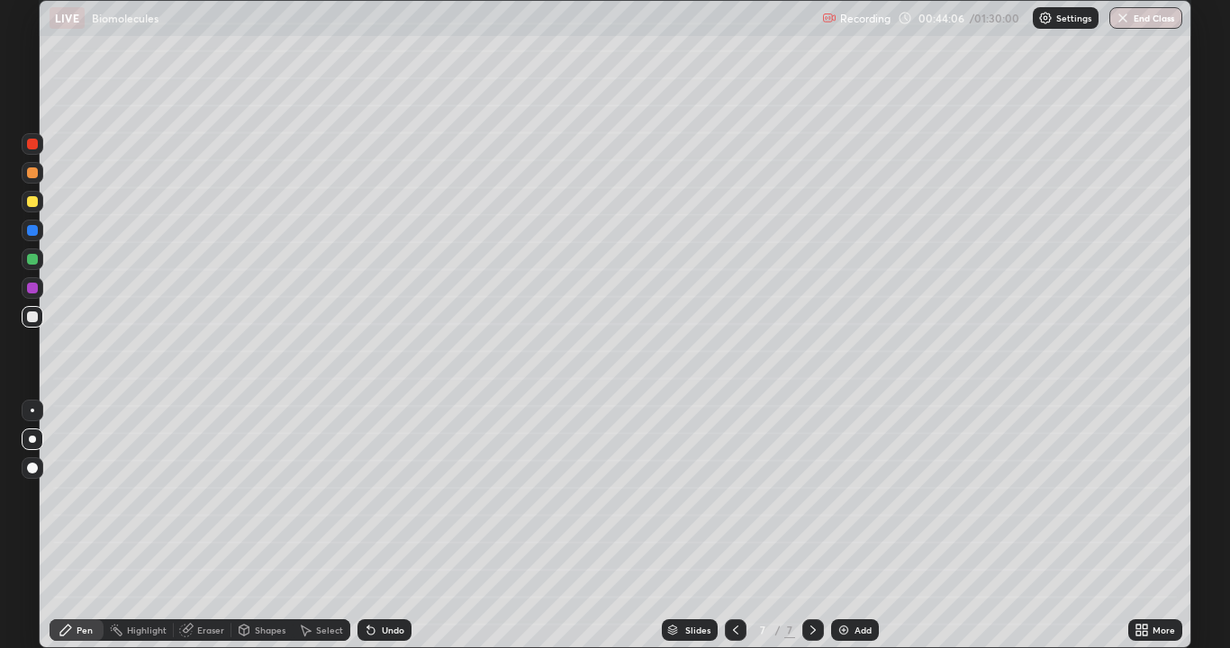
click at [33, 320] on div at bounding box center [32, 317] width 11 height 11
click at [32, 204] on div at bounding box center [32, 201] width 11 height 11
click at [839, 526] on img at bounding box center [844, 630] width 14 height 14
click at [29, 443] on div at bounding box center [33, 440] width 22 height 22
click at [32, 256] on div at bounding box center [32, 259] width 11 height 11
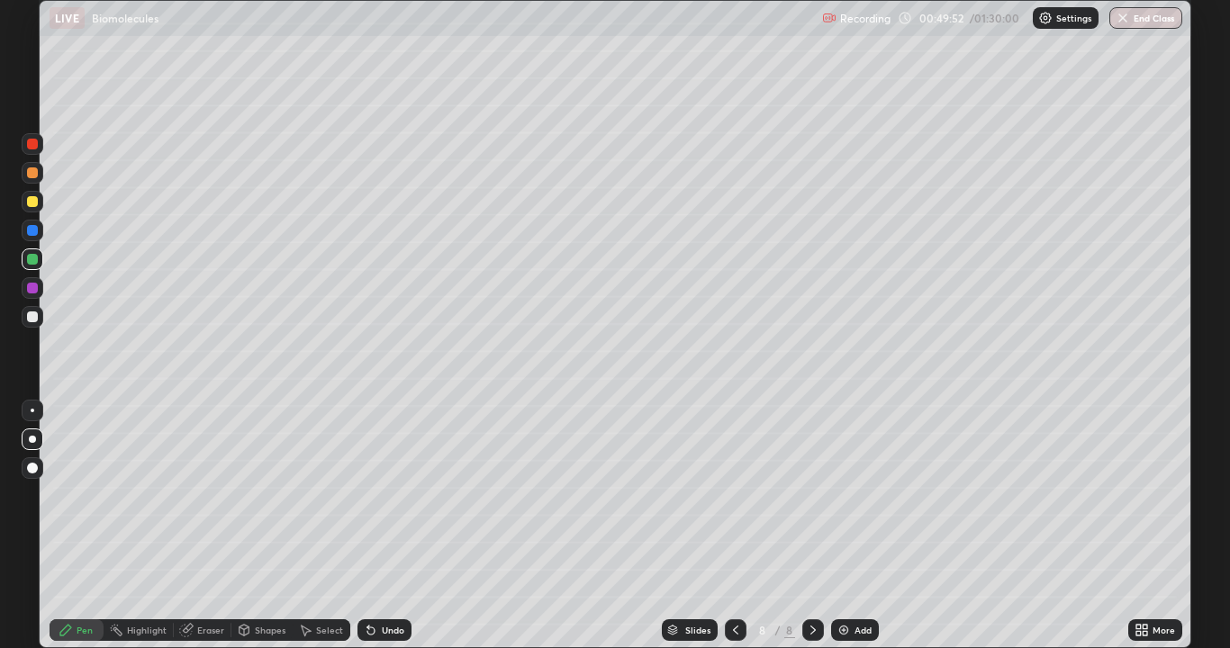
click at [38, 467] on div at bounding box center [33, 468] width 22 height 22
click at [25, 444] on div at bounding box center [33, 440] width 22 height 22
click at [35, 437] on div at bounding box center [32, 439] width 7 height 7
click at [32, 322] on div at bounding box center [33, 317] width 22 height 22
click at [29, 321] on div at bounding box center [32, 317] width 11 height 11
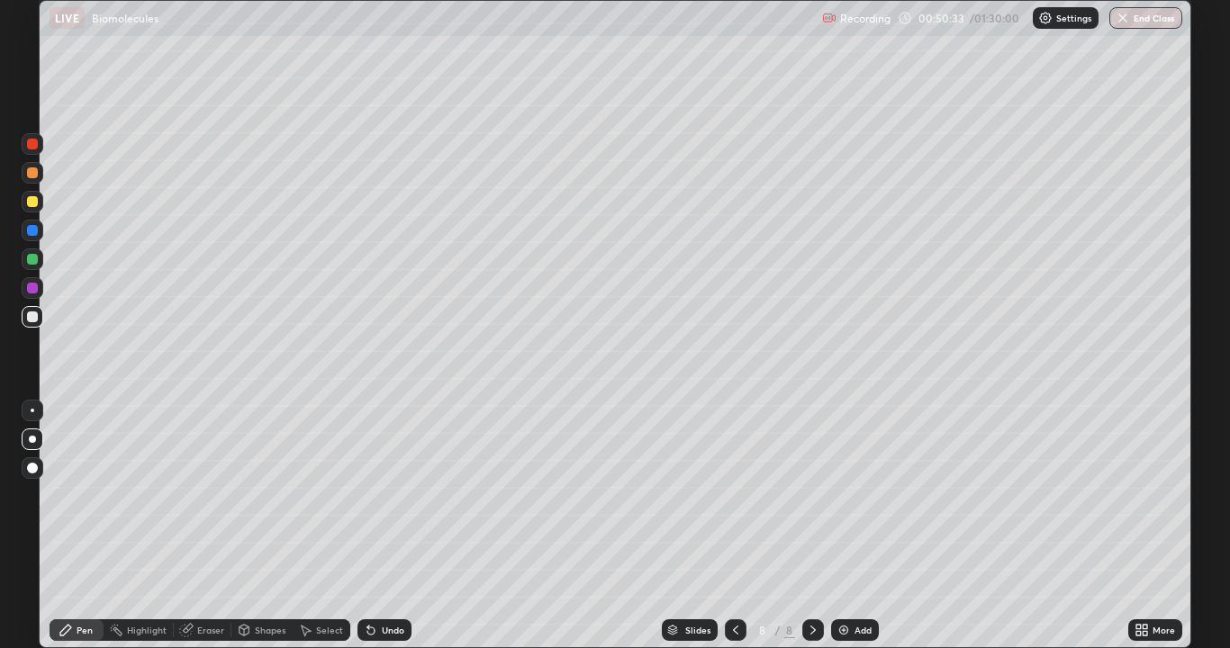
click at [29, 463] on div at bounding box center [33, 468] width 22 height 22
click at [31, 203] on div at bounding box center [32, 201] width 11 height 11
click at [31, 204] on div at bounding box center [32, 201] width 11 height 11
click at [35, 314] on div at bounding box center [32, 317] width 11 height 11
click at [37, 317] on div at bounding box center [32, 317] width 11 height 11
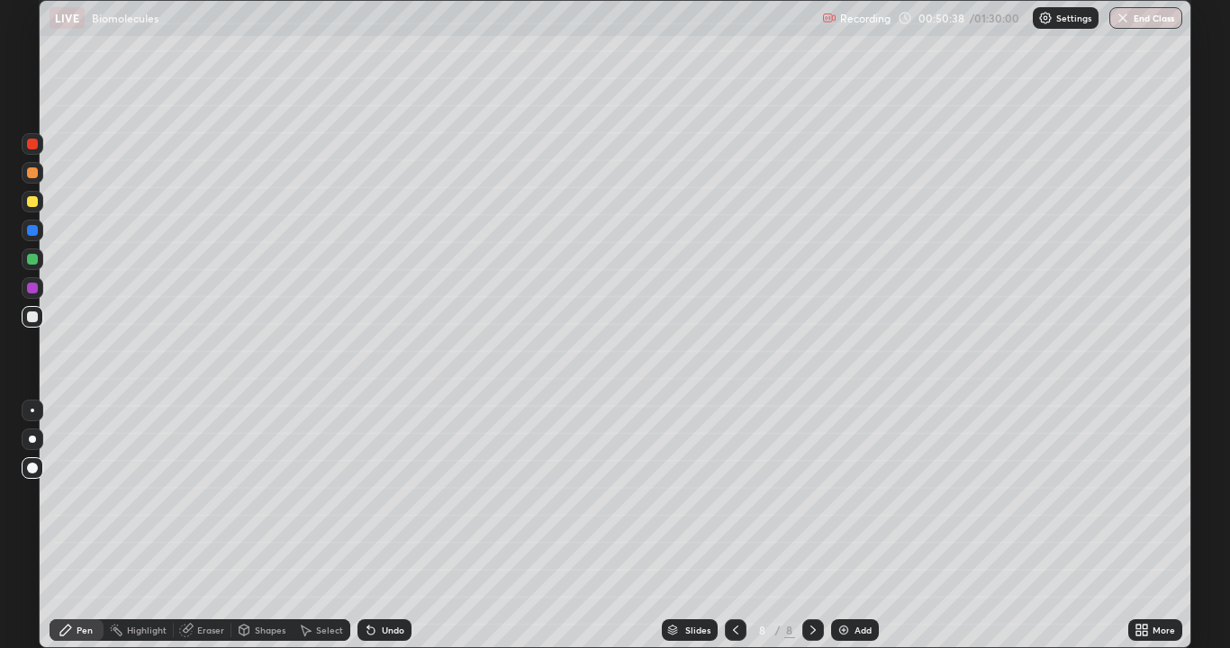
click at [32, 430] on div at bounding box center [33, 440] width 22 height 22
click at [30, 208] on div at bounding box center [33, 202] width 22 height 22
click at [31, 204] on div at bounding box center [32, 201] width 11 height 11
click at [35, 467] on div at bounding box center [32, 468] width 11 height 11
click at [32, 439] on div at bounding box center [32, 439] width 7 height 7
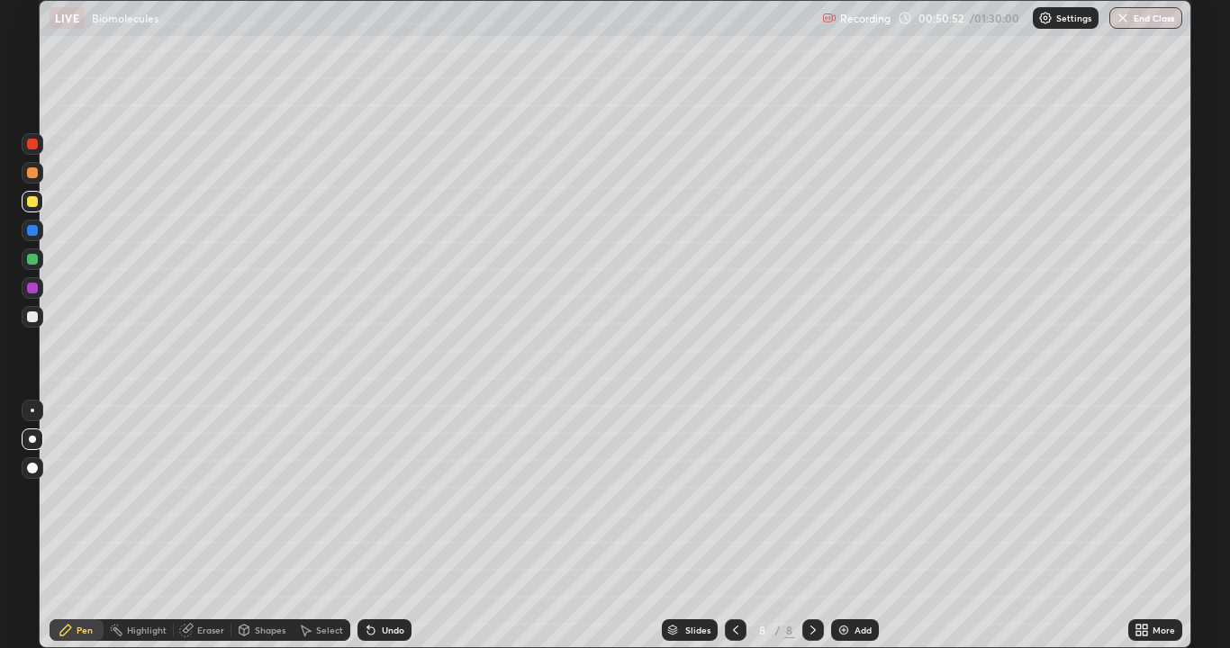
click at [30, 440] on div at bounding box center [32, 439] width 7 height 7
click at [31, 318] on div at bounding box center [32, 317] width 11 height 11
click at [26, 317] on div at bounding box center [33, 317] width 22 height 22
click at [394, 526] on div "Undo" at bounding box center [393, 630] width 23 height 9
click at [387, 526] on div "Undo" at bounding box center [393, 630] width 23 height 9
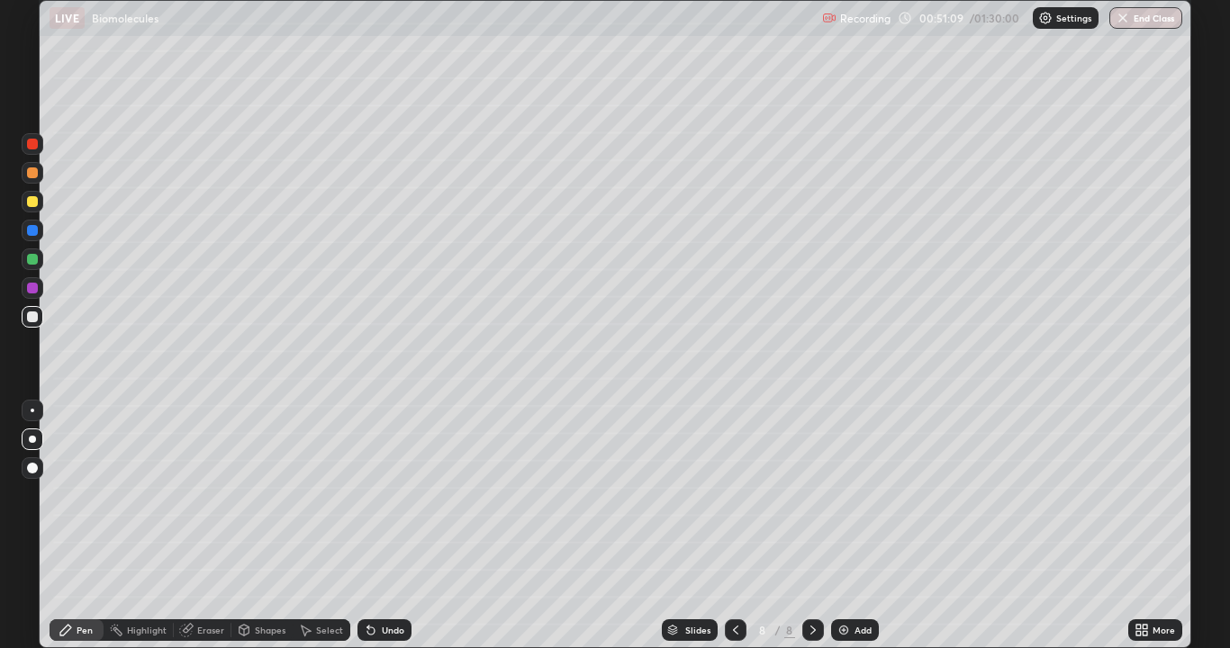
click at [32, 465] on div at bounding box center [32, 468] width 11 height 11
click at [37, 203] on div at bounding box center [32, 201] width 11 height 11
click at [32, 318] on div at bounding box center [32, 317] width 11 height 11
click at [30, 323] on div at bounding box center [33, 317] width 22 height 22
click at [29, 440] on div at bounding box center [32, 439] width 7 height 7
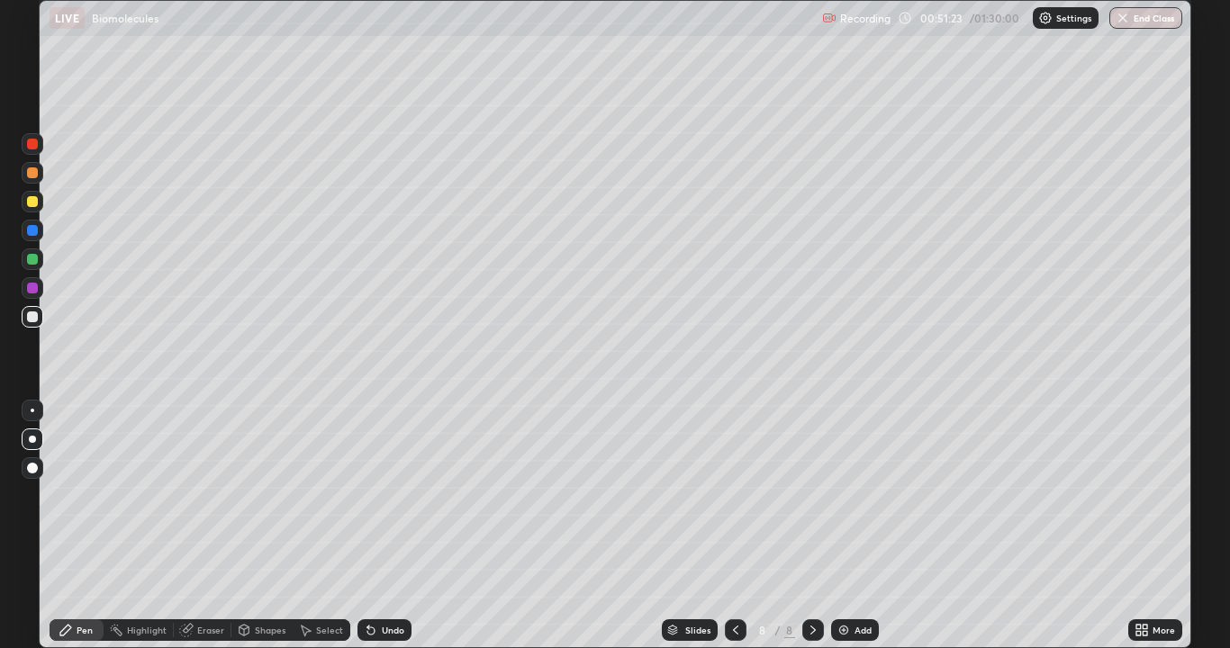
click at [32, 439] on div at bounding box center [32, 439] width 7 height 7
click at [34, 172] on div at bounding box center [32, 172] width 11 height 11
click at [32, 170] on div at bounding box center [32, 172] width 11 height 11
click at [32, 466] on div at bounding box center [32, 468] width 11 height 11
click at [35, 469] on div at bounding box center [32, 468] width 11 height 11
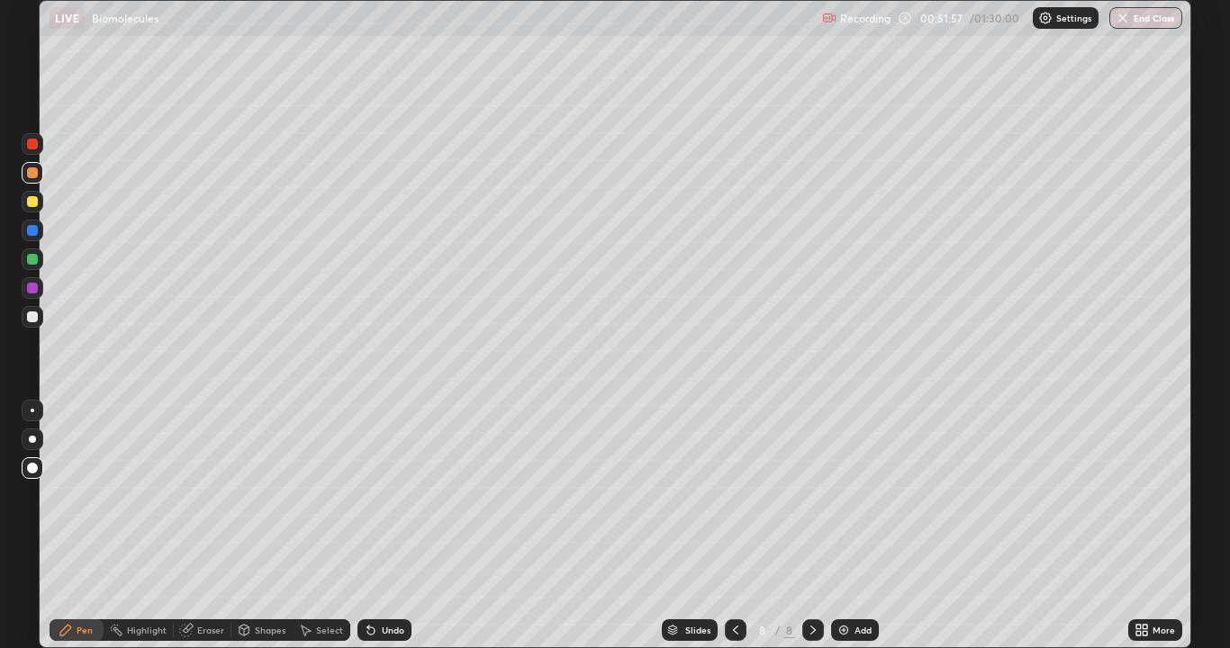
click at [32, 436] on div at bounding box center [32, 439] width 7 height 7
click at [33, 439] on div at bounding box center [32, 439] width 7 height 7
click at [24, 314] on div at bounding box center [33, 317] width 22 height 22
click at [23, 312] on div at bounding box center [33, 317] width 22 height 22
click at [23, 313] on div at bounding box center [33, 317] width 22 height 22
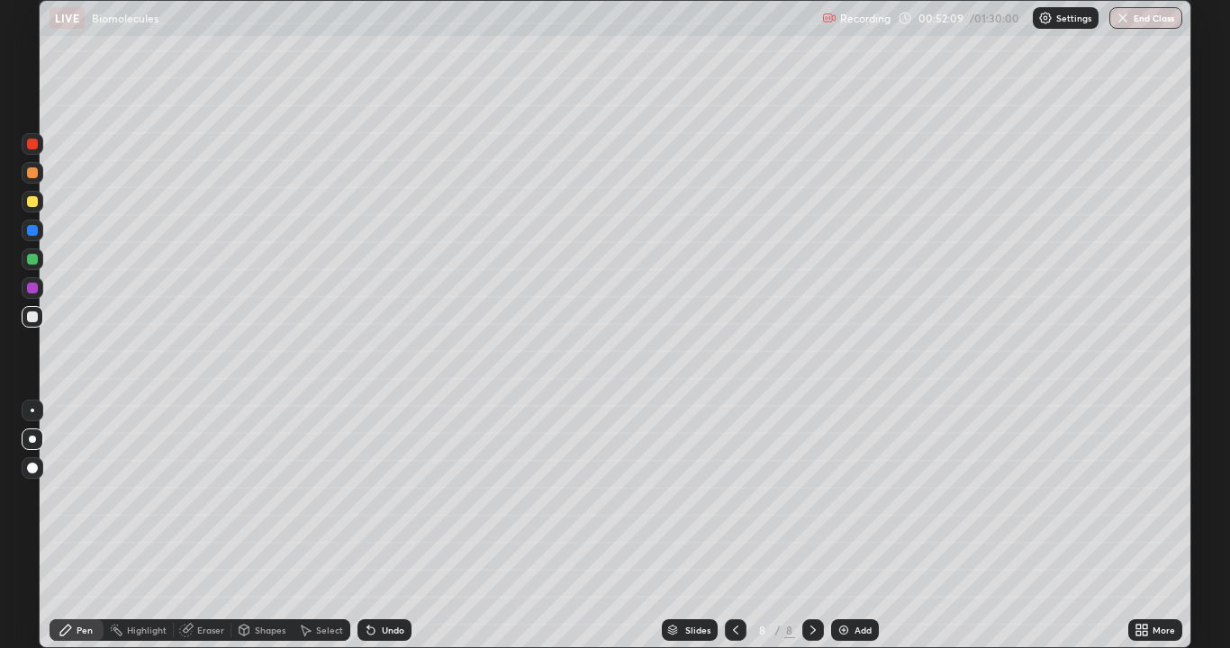
click at [382, 526] on div "Undo" at bounding box center [393, 630] width 23 height 9
click at [390, 526] on div "Undo" at bounding box center [393, 630] width 23 height 9
click at [384, 526] on div "Undo" at bounding box center [393, 630] width 23 height 9
click at [385, 526] on div "Undo" at bounding box center [393, 630] width 23 height 9
click at [384, 526] on div "Undo" at bounding box center [393, 630] width 23 height 9
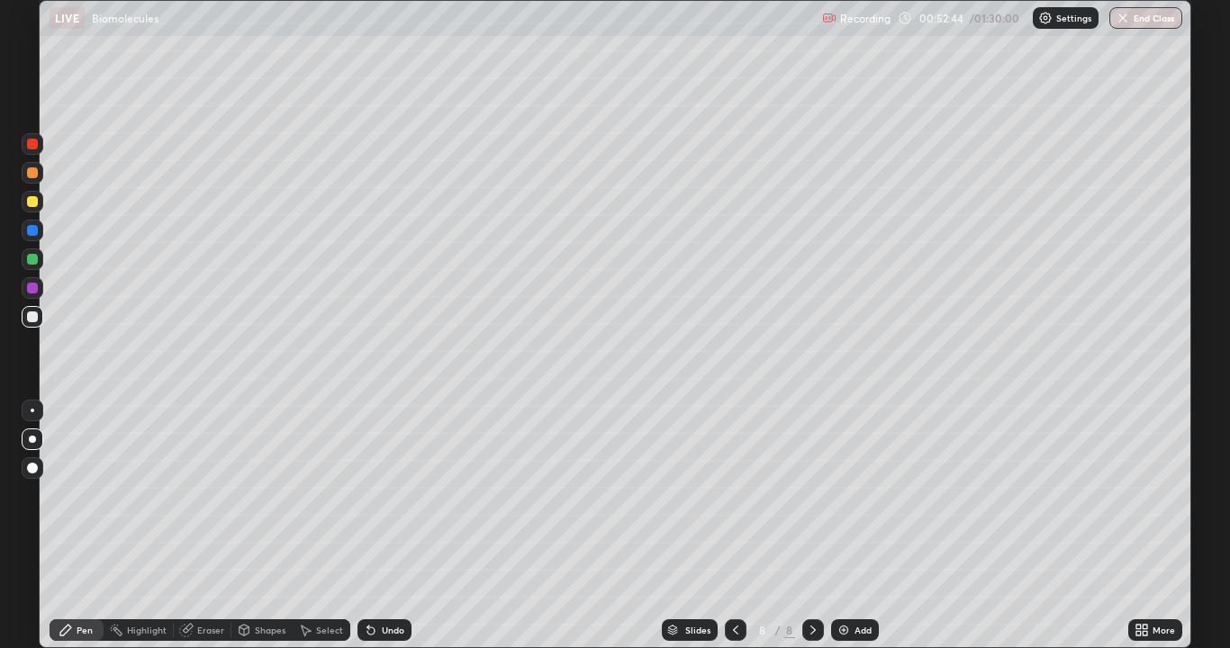
click at [31, 172] on div at bounding box center [32, 172] width 11 height 11
click at [31, 171] on div at bounding box center [32, 172] width 11 height 11
click at [29, 477] on div at bounding box center [33, 468] width 22 height 22
click at [31, 476] on div at bounding box center [33, 468] width 22 height 22
click at [32, 439] on div at bounding box center [32, 439] width 7 height 7
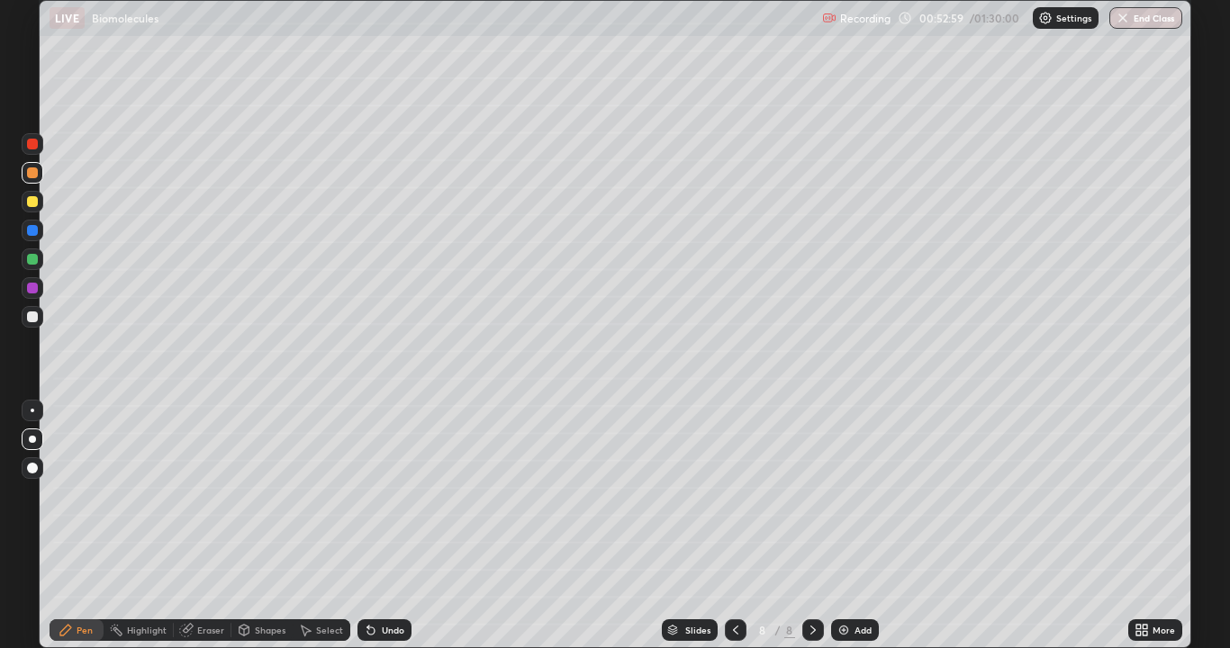
click at [23, 439] on div at bounding box center [33, 440] width 22 height 22
click at [32, 289] on div at bounding box center [32, 288] width 11 height 11
click at [33, 289] on div at bounding box center [32, 288] width 11 height 11
click at [394, 526] on div "Undo" at bounding box center [393, 630] width 23 height 9
click at [392, 526] on div "Undo" at bounding box center [393, 630] width 23 height 9
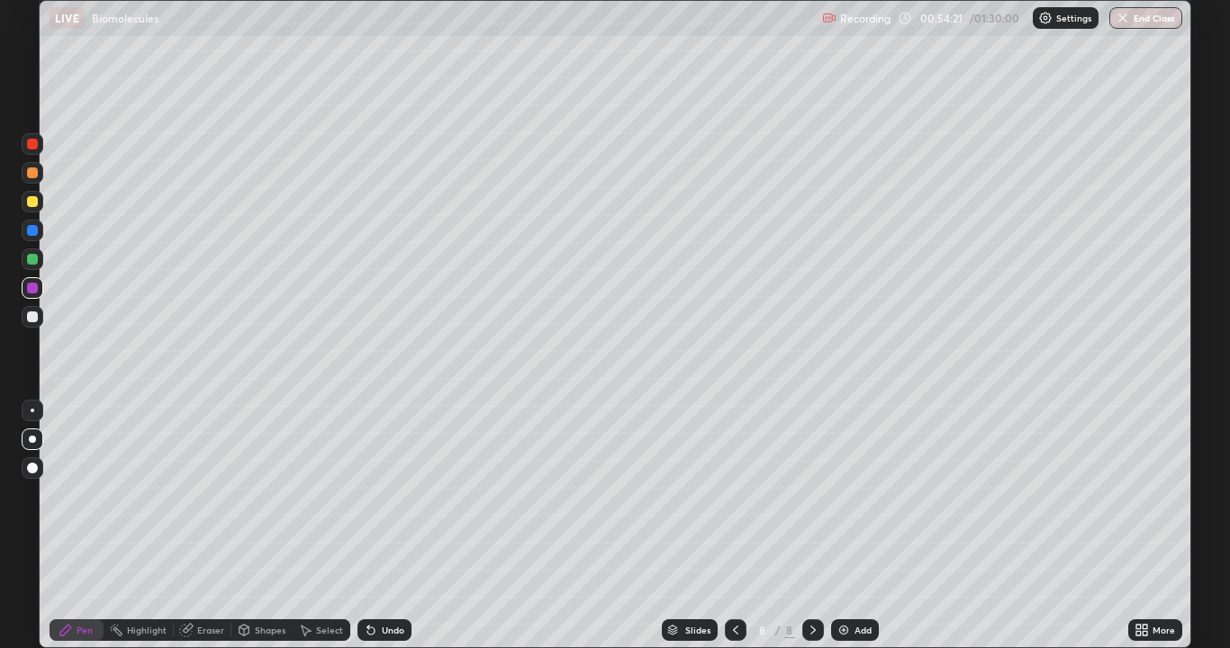
click at [255, 526] on div "Shapes" at bounding box center [270, 630] width 31 height 9
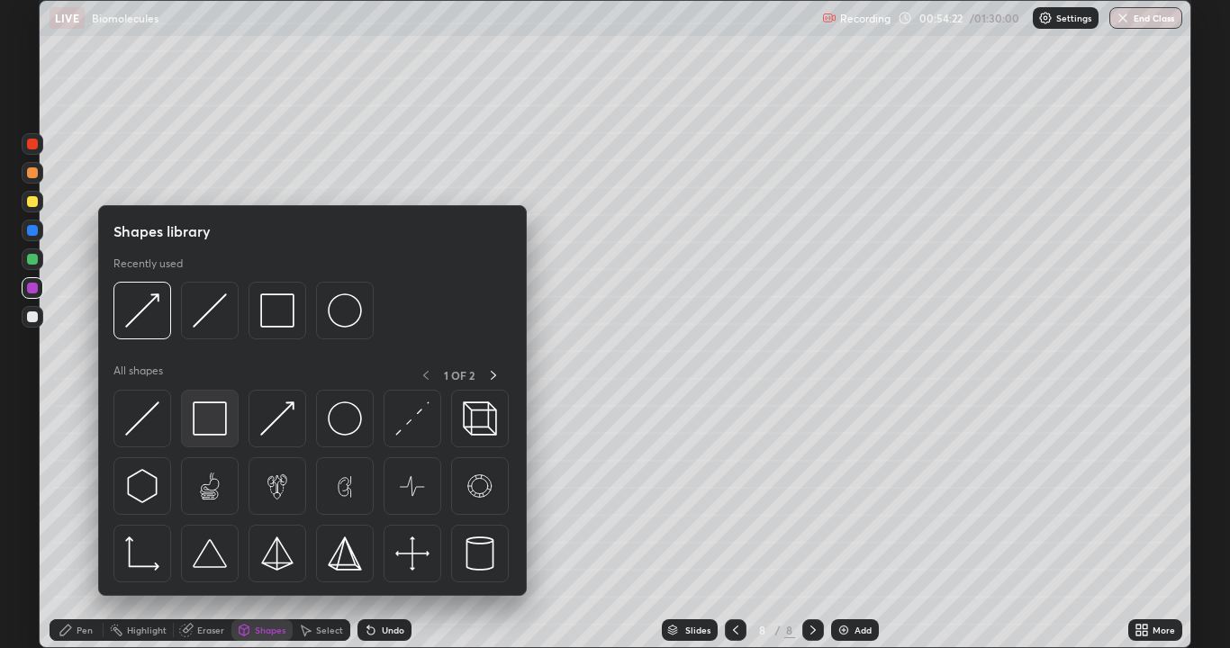
click at [211, 428] on img at bounding box center [210, 419] width 34 height 34
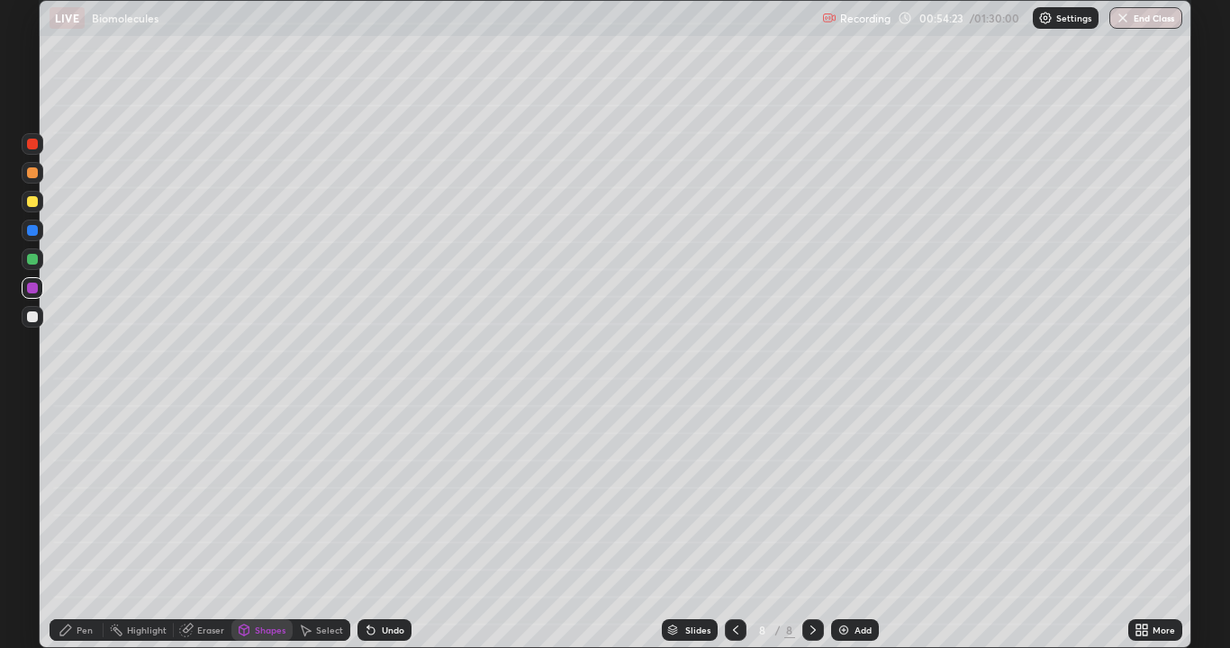
click at [32, 319] on div at bounding box center [32, 317] width 11 height 11
click at [388, 526] on div "Undo" at bounding box center [393, 630] width 23 height 9
click at [394, 526] on div "Undo" at bounding box center [393, 630] width 23 height 9
click at [388, 526] on div "Undo" at bounding box center [393, 630] width 23 height 9
click at [841, 526] on img at bounding box center [844, 630] width 14 height 14
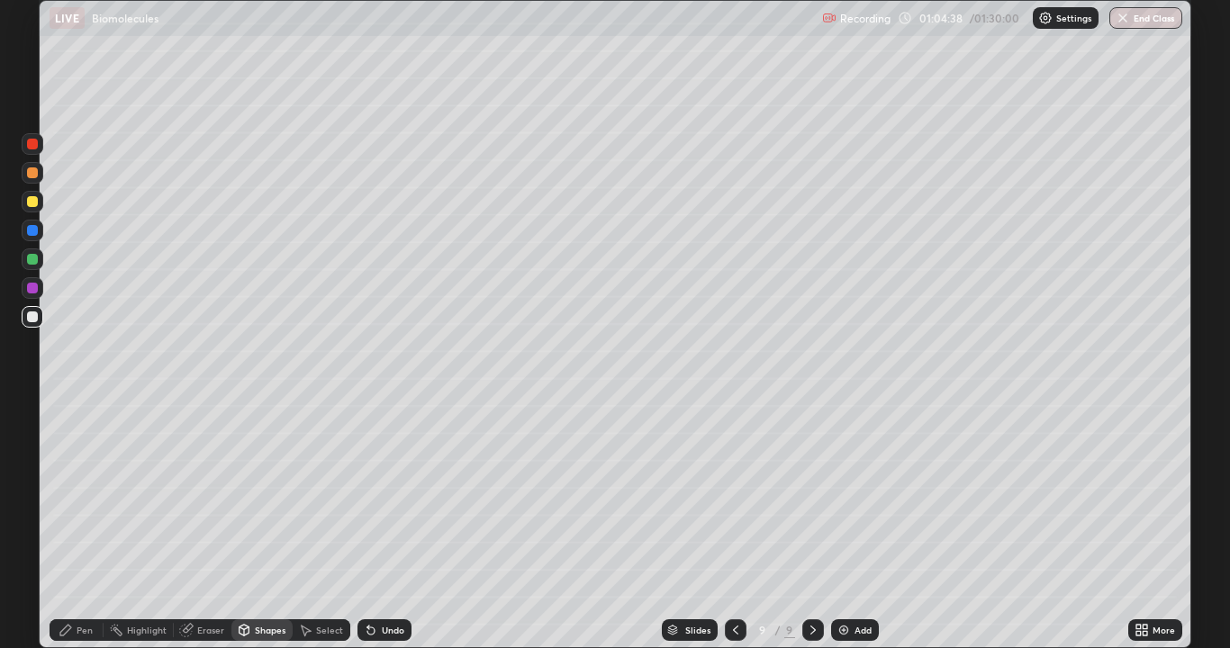
click at [28, 320] on div at bounding box center [32, 317] width 11 height 11
click at [32, 318] on div at bounding box center [32, 317] width 11 height 11
click at [387, 526] on div "Undo" at bounding box center [393, 630] width 23 height 9
click at [73, 526] on icon at bounding box center [66, 630] width 14 height 14
click at [398, 526] on div "Undo" at bounding box center [393, 630] width 23 height 9
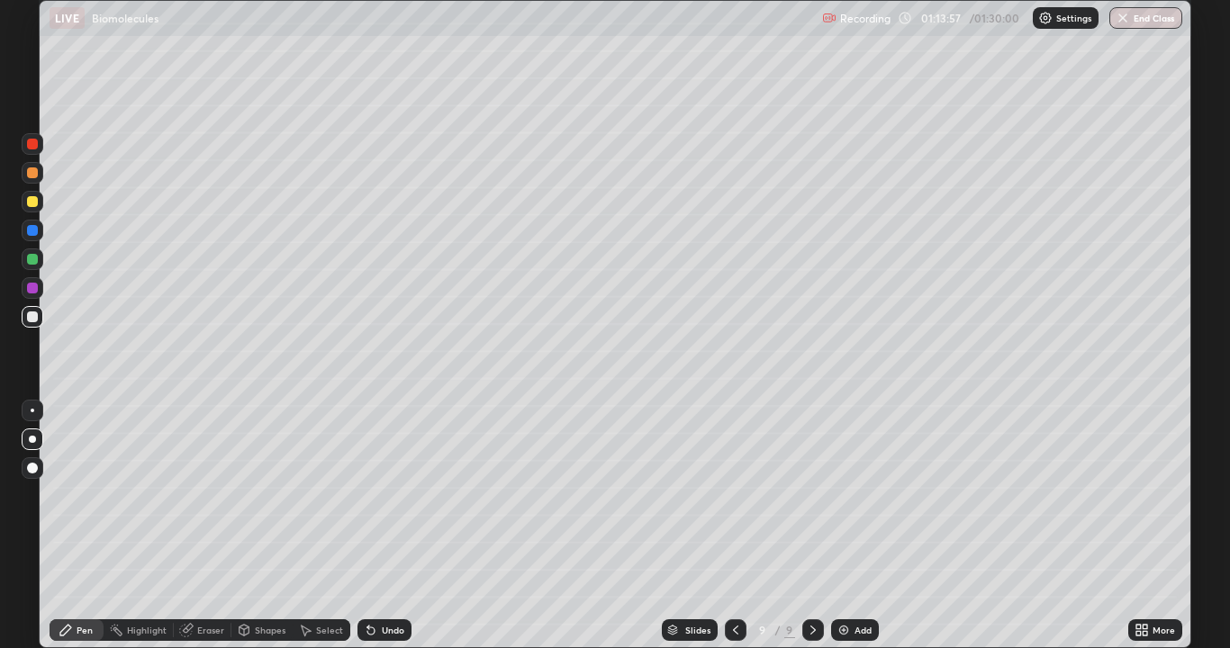
click at [837, 526] on img at bounding box center [844, 630] width 14 height 14
click at [733, 526] on icon at bounding box center [735, 630] width 14 height 14
click at [846, 526] on img at bounding box center [844, 630] width 14 height 14
click at [839, 526] on img at bounding box center [844, 630] width 14 height 14
click at [30, 287] on div at bounding box center [32, 288] width 11 height 11
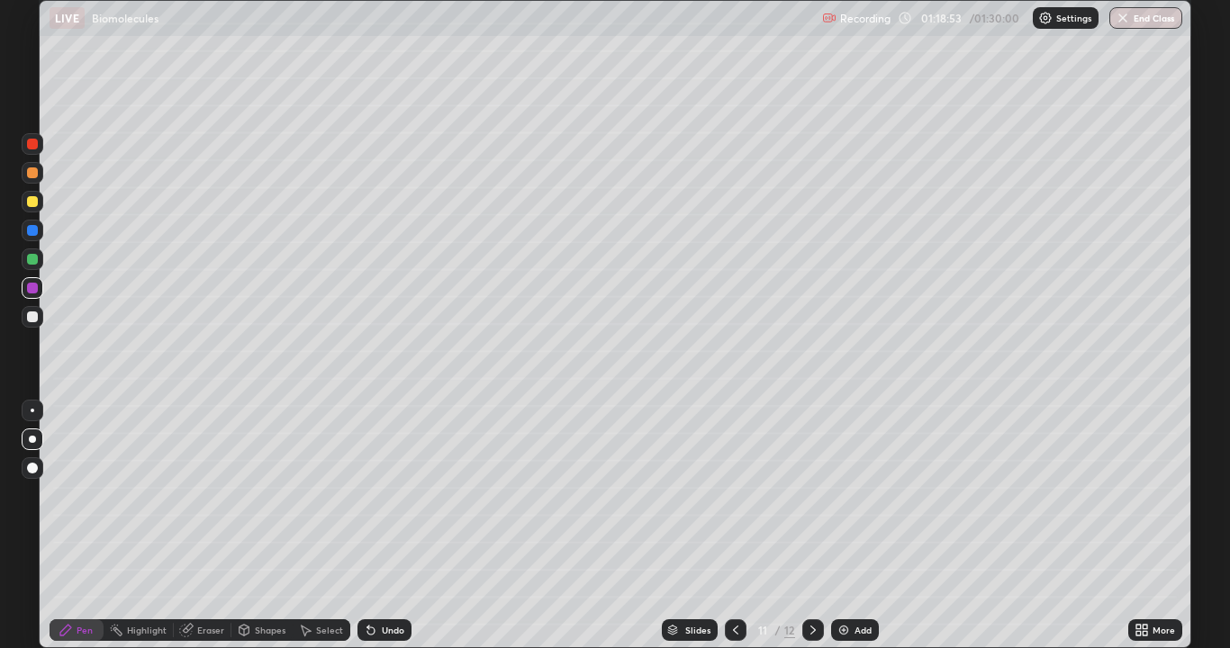
click at [31, 286] on div at bounding box center [32, 288] width 11 height 11
click at [31, 285] on div at bounding box center [32, 288] width 11 height 11
click at [32, 285] on div at bounding box center [32, 288] width 11 height 11
click at [31, 262] on div at bounding box center [32, 259] width 11 height 11
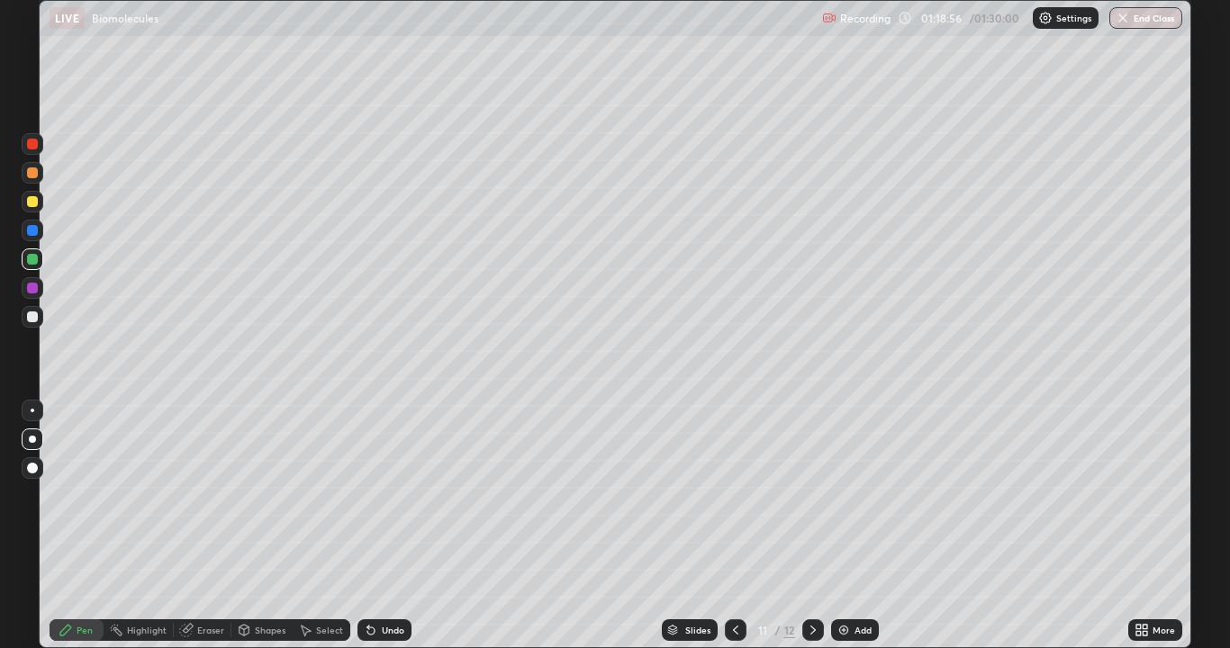
click at [32, 259] on div at bounding box center [32, 259] width 11 height 11
click at [394, 526] on div "Undo" at bounding box center [393, 630] width 23 height 9
click at [204, 526] on div "Eraser" at bounding box center [210, 630] width 27 height 9
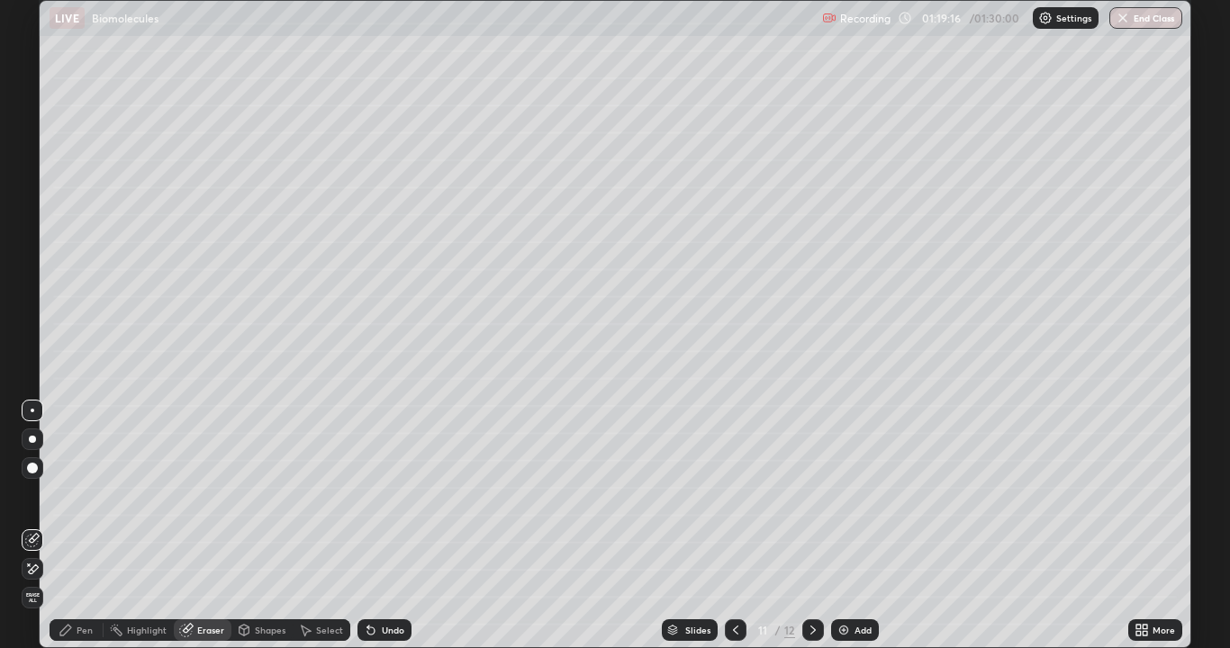
click at [85, 526] on div "Pen" at bounding box center [85, 630] width 16 height 9
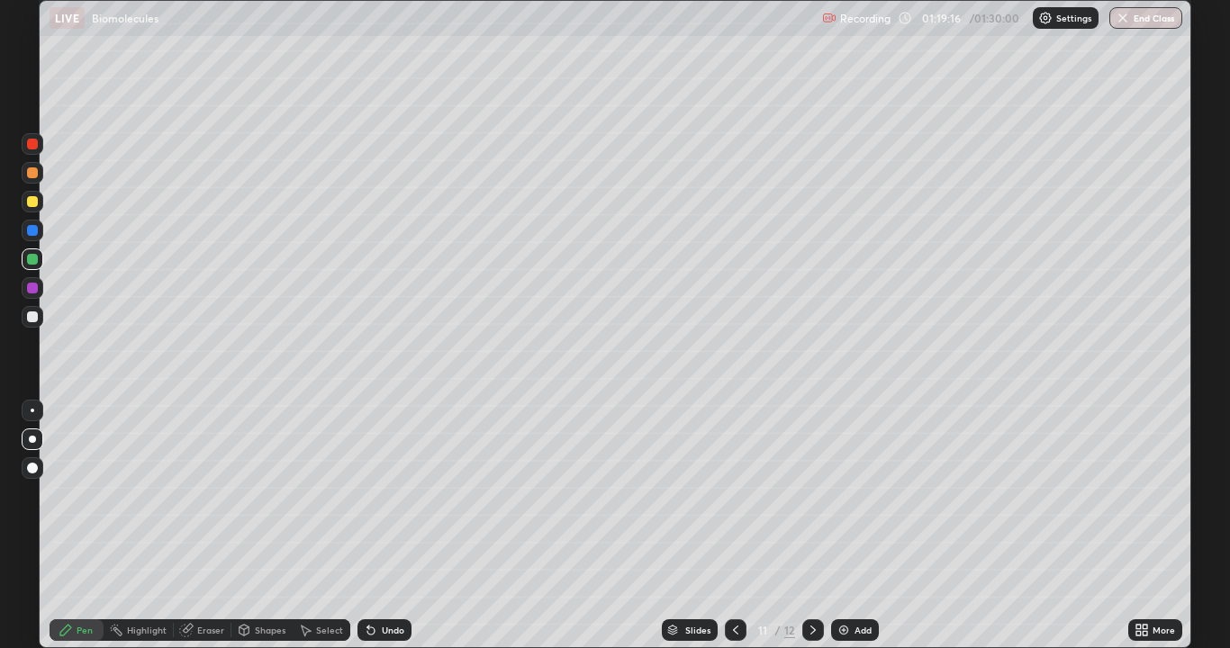
click at [83, 526] on div "Pen" at bounding box center [85, 630] width 16 height 9
click at [401, 526] on div "Undo" at bounding box center [393, 630] width 23 height 9
click at [382, 526] on div "Undo" at bounding box center [393, 630] width 23 height 9
click at [404, 526] on div "Undo" at bounding box center [384, 631] width 54 height 22
click at [207, 526] on div "Eraser" at bounding box center [210, 630] width 27 height 9
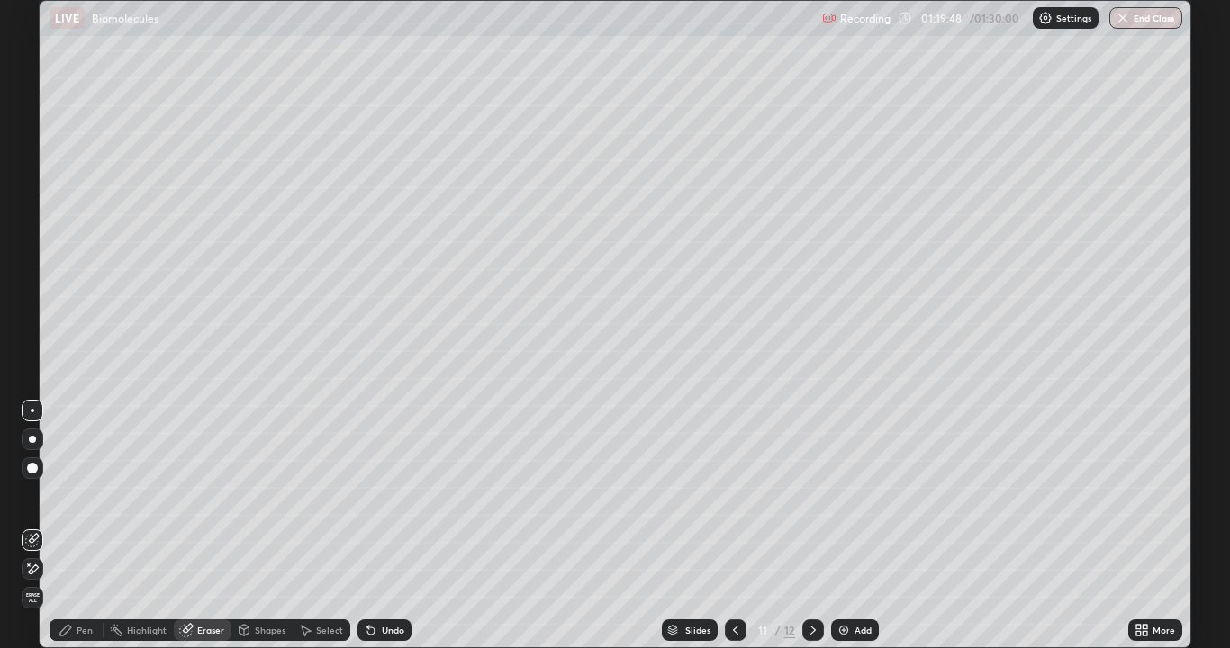
click at [76, 526] on div "Pen" at bounding box center [77, 631] width 54 height 22
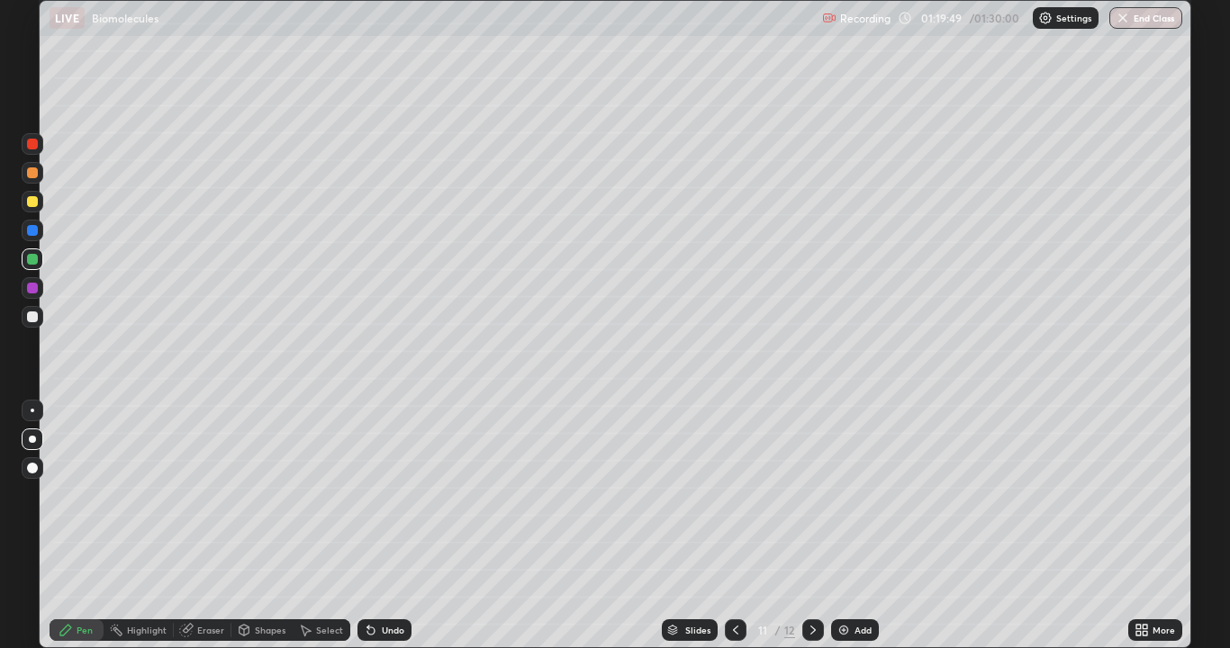
click at [75, 526] on div "Pen" at bounding box center [77, 631] width 54 height 22
click at [383, 526] on div "Undo" at bounding box center [393, 630] width 23 height 9
click at [27, 206] on div at bounding box center [33, 202] width 22 height 22
click at [32, 318] on div at bounding box center [32, 317] width 11 height 11
click at [31, 317] on div at bounding box center [32, 317] width 11 height 11
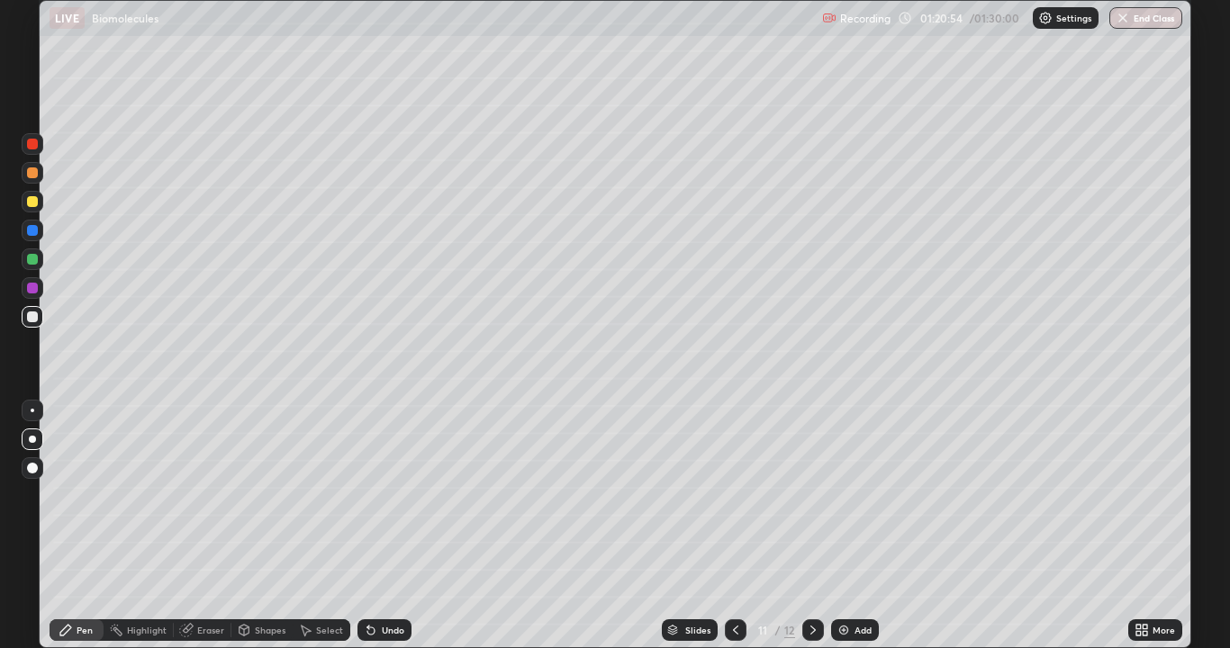
click at [35, 316] on div at bounding box center [32, 317] width 11 height 11
click at [30, 288] on div at bounding box center [32, 288] width 11 height 11
click at [261, 526] on div "Shapes" at bounding box center [270, 630] width 31 height 9
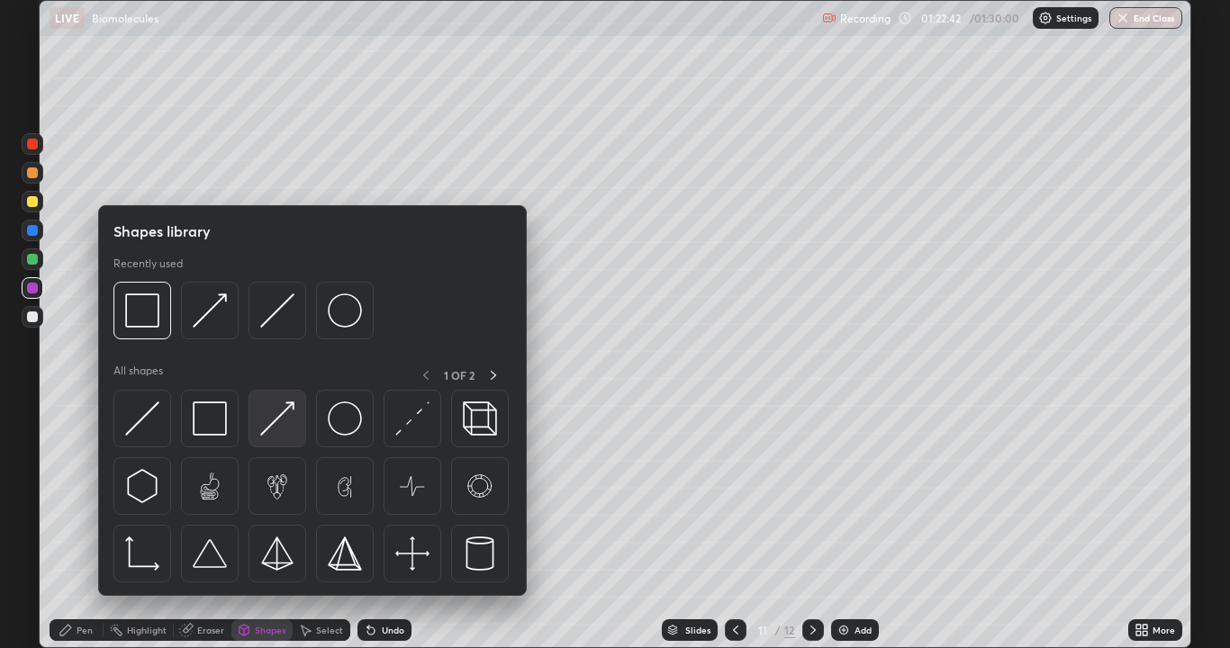
click at [285, 425] on img at bounding box center [277, 419] width 34 height 34
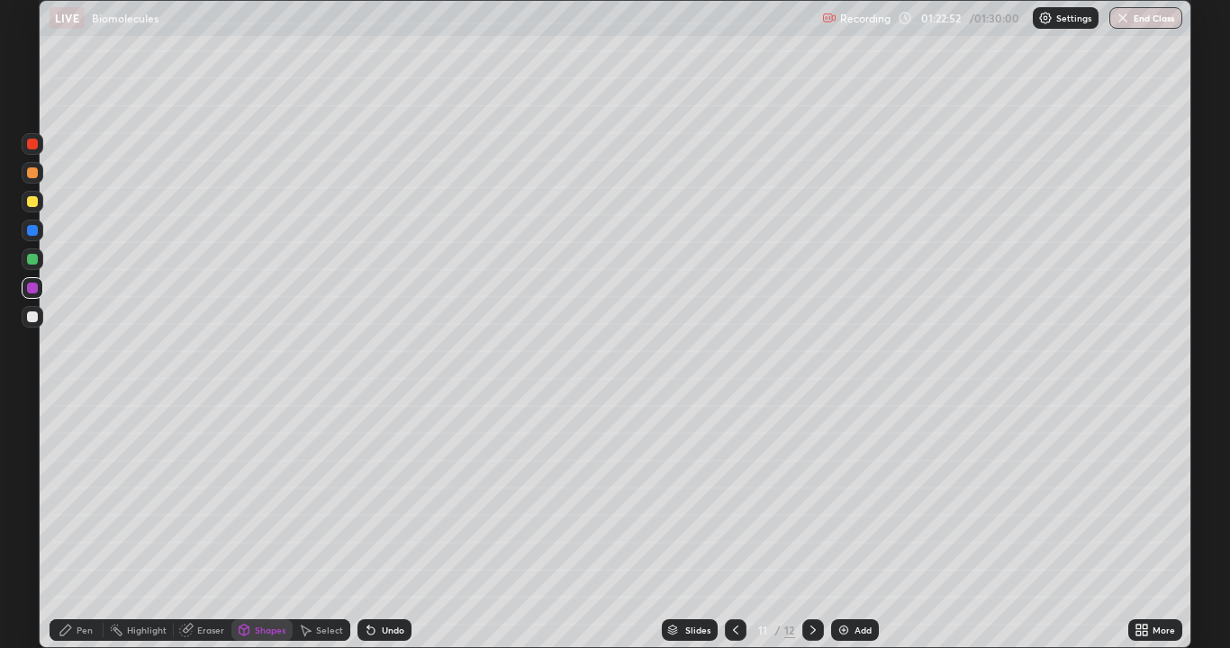
click at [73, 526] on div "Pen" at bounding box center [77, 631] width 54 height 22
click at [32, 411] on div at bounding box center [33, 411] width 4 height 4
click at [71, 526] on icon at bounding box center [66, 630] width 14 height 14
click at [32, 439] on div at bounding box center [32, 439] width 7 height 7
click at [25, 319] on div at bounding box center [33, 317] width 22 height 22
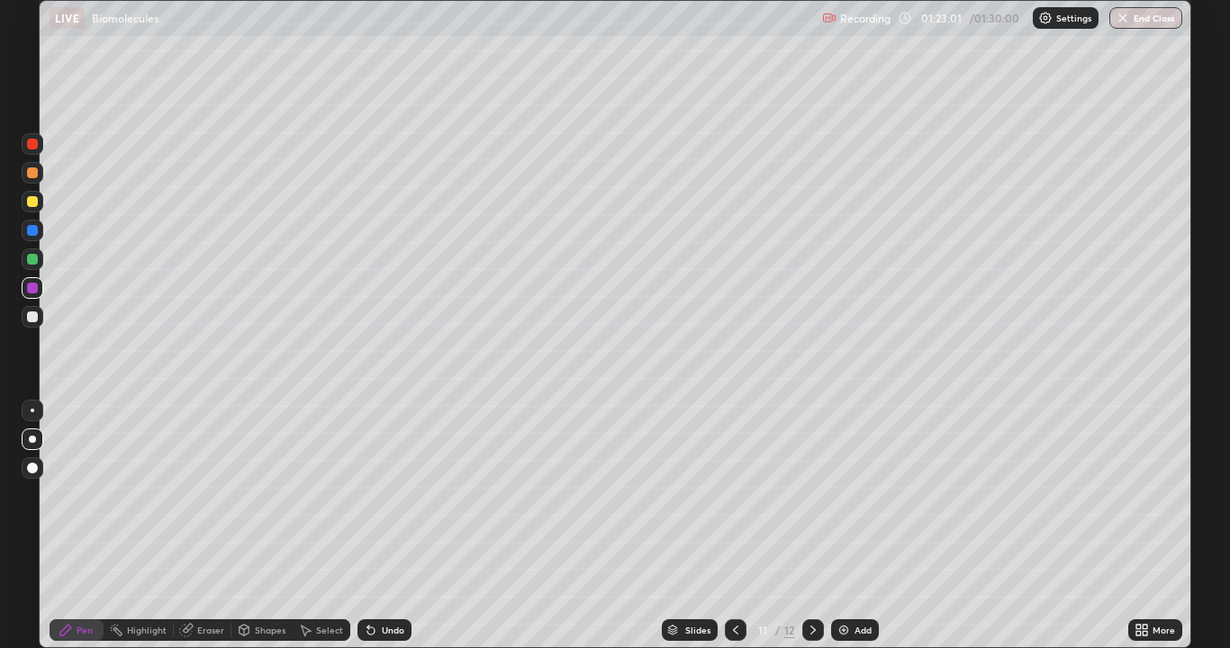
click at [23, 320] on div at bounding box center [33, 317] width 22 height 22
click at [88, 526] on div "Pen" at bounding box center [85, 630] width 16 height 9
click at [32, 318] on div at bounding box center [32, 317] width 11 height 11
click at [31, 321] on div at bounding box center [32, 317] width 11 height 11
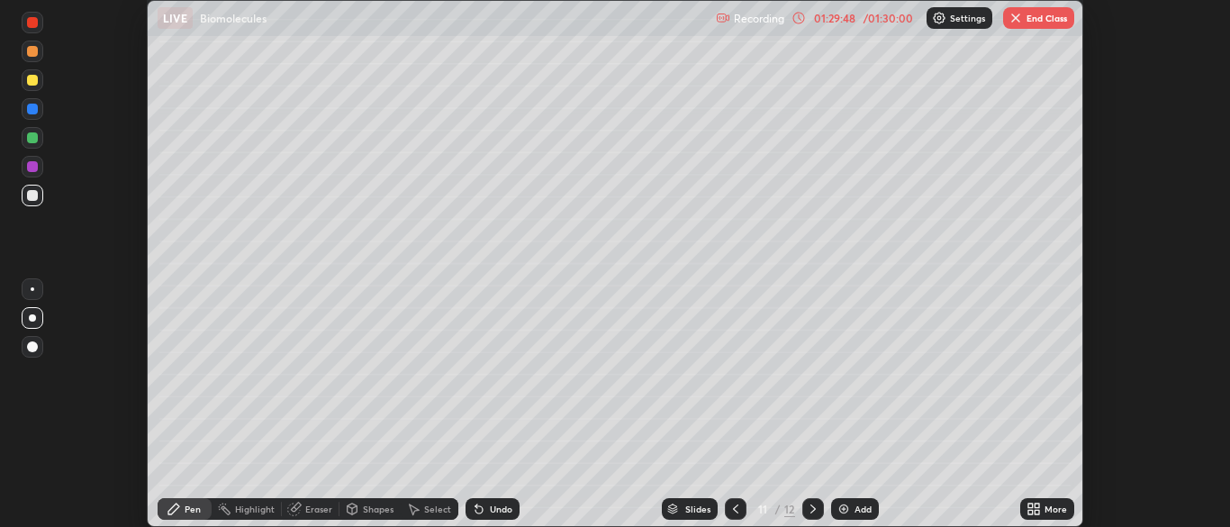
scroll to position [89519, 88816]
click at [1040, 21] on button "End Class" at bounding box center [1038, 18] width 71 height 22
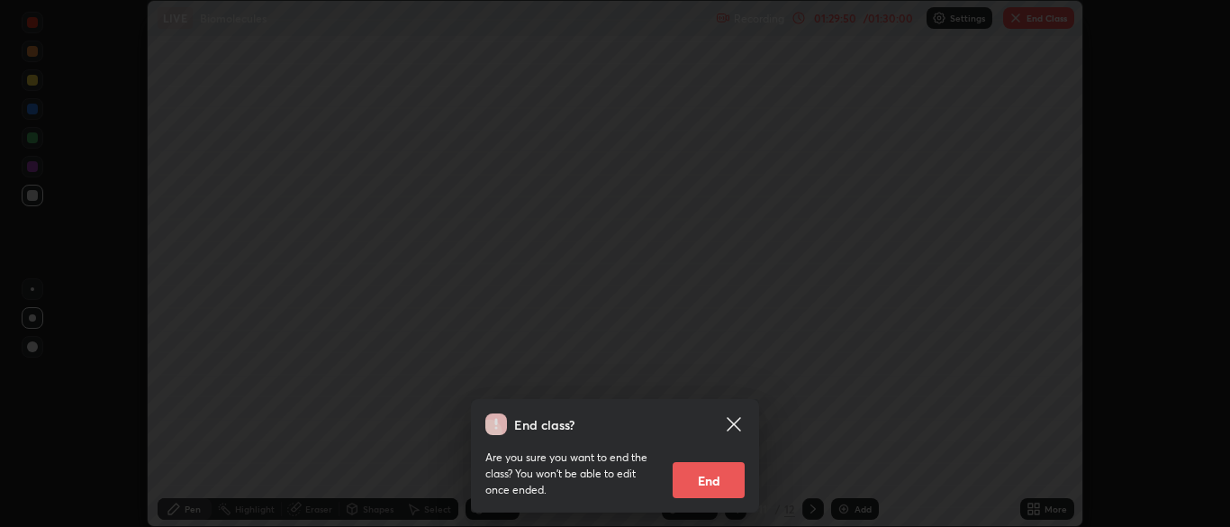
click at [717, 481] on button "End" at bounding box center [709, 480] width 72 height 36
